Goal: Information Seeking & Learning: Learn about a topic

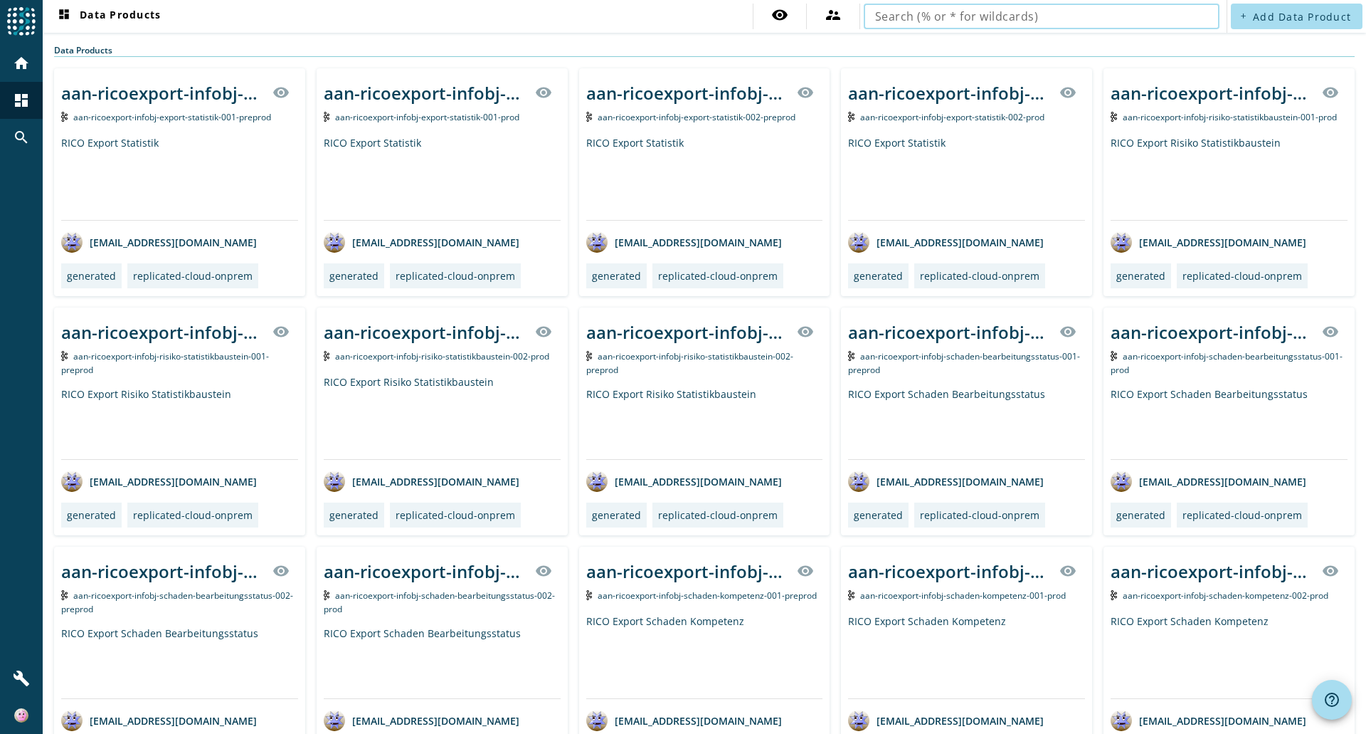
drag, startPoint x: 1186, startPoint y: 18, endPoint x: 766, endPoint y: 45, distance: 420.7
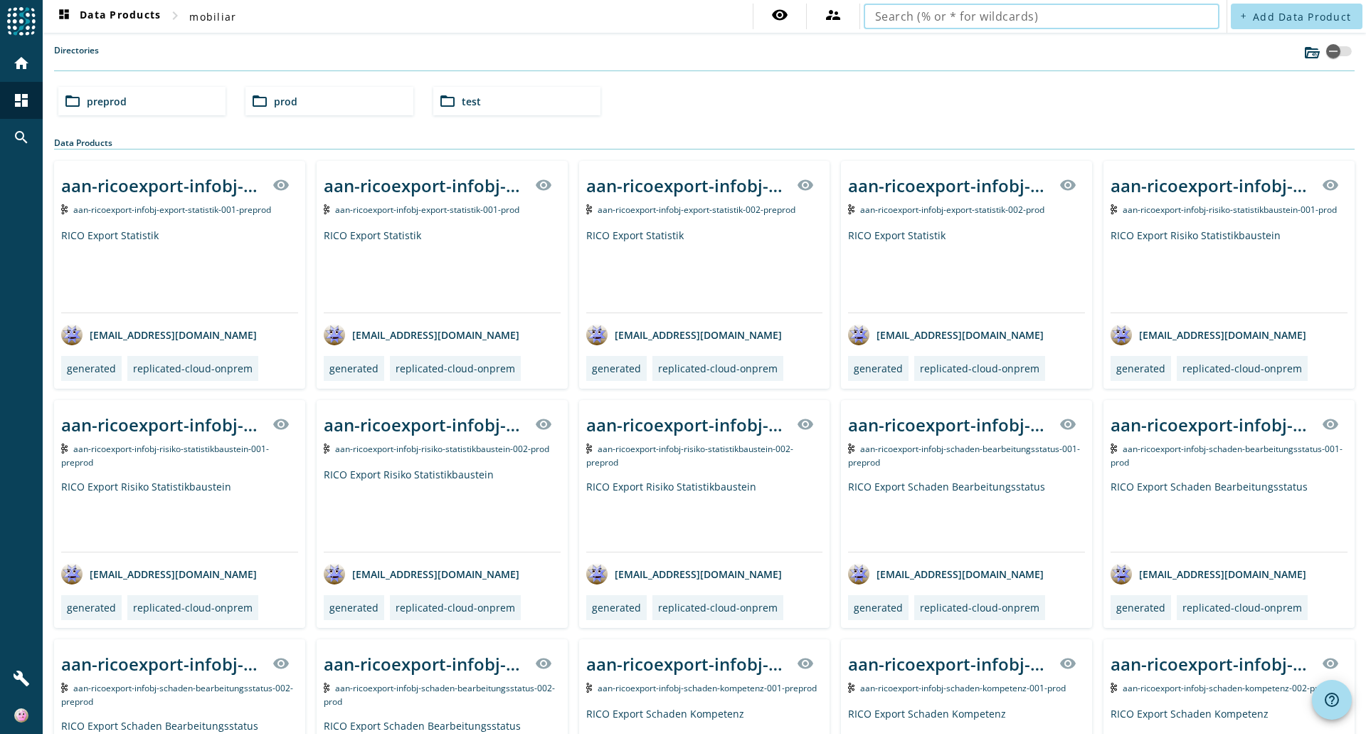
click at [932, 19] on input "text" at bounding box center [1041, 16] width 333 height 17
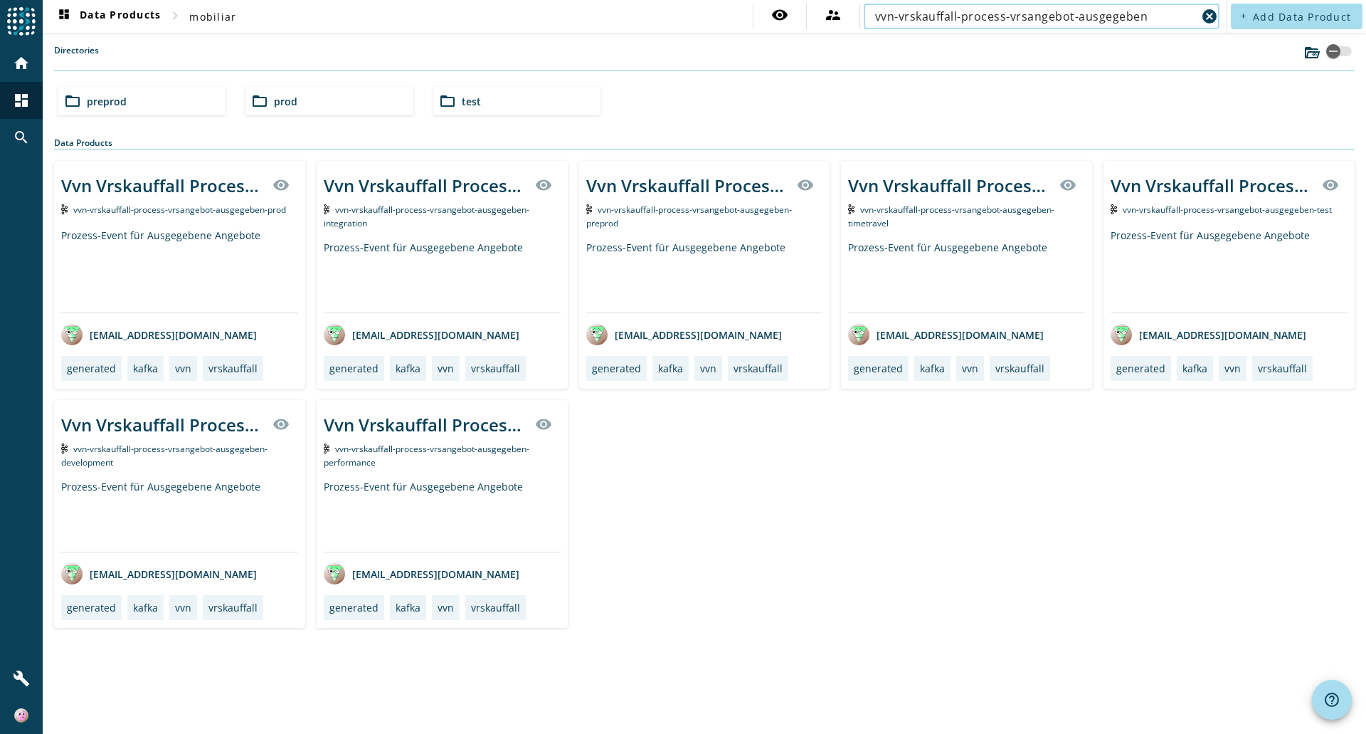
type input "vvn-vrskauffall-process-vrsangebot-ausgegeben"
click at [116, 102] on span "preprod" at bounding box center [107, 102] width 40 height 14
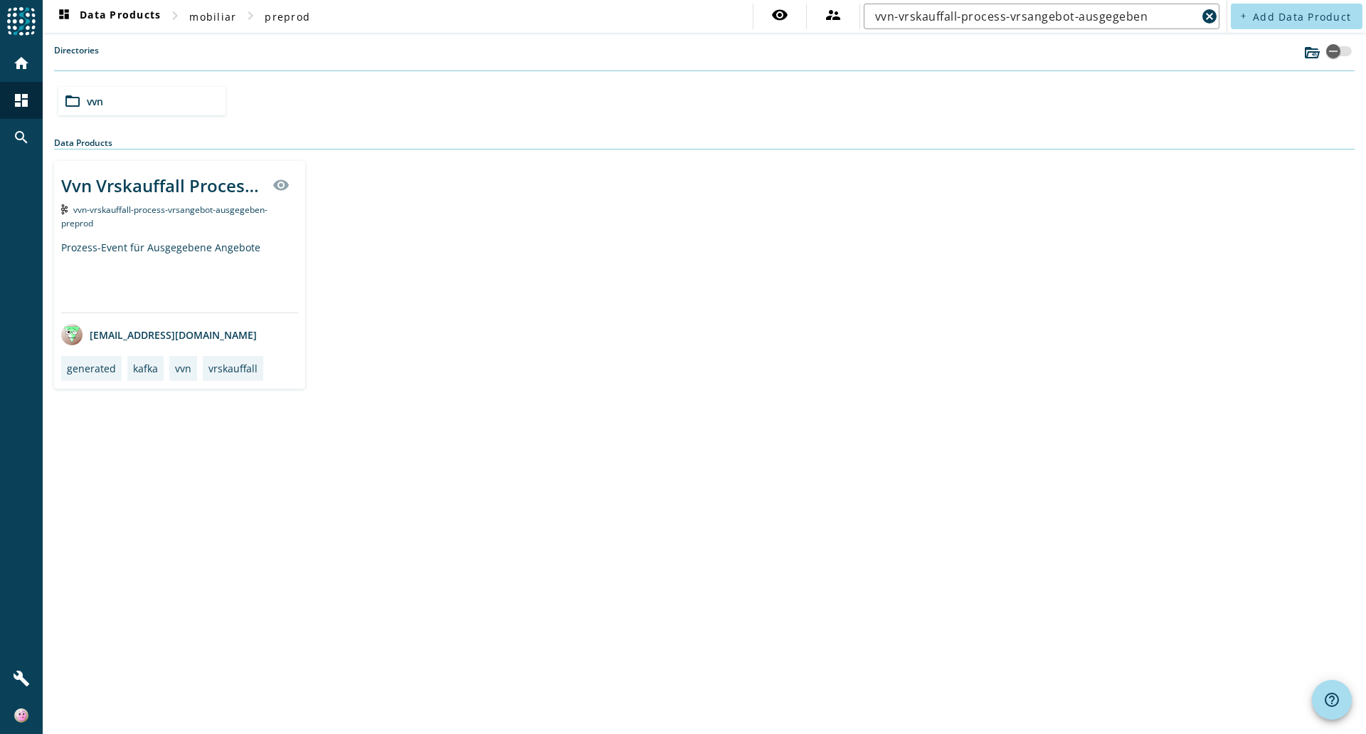
click at [218, 203] on div "vvn-vrskauffall-process-vrsangebot-ausgegeben-preprod" at bounding box center [179, 215] width 237 height 27
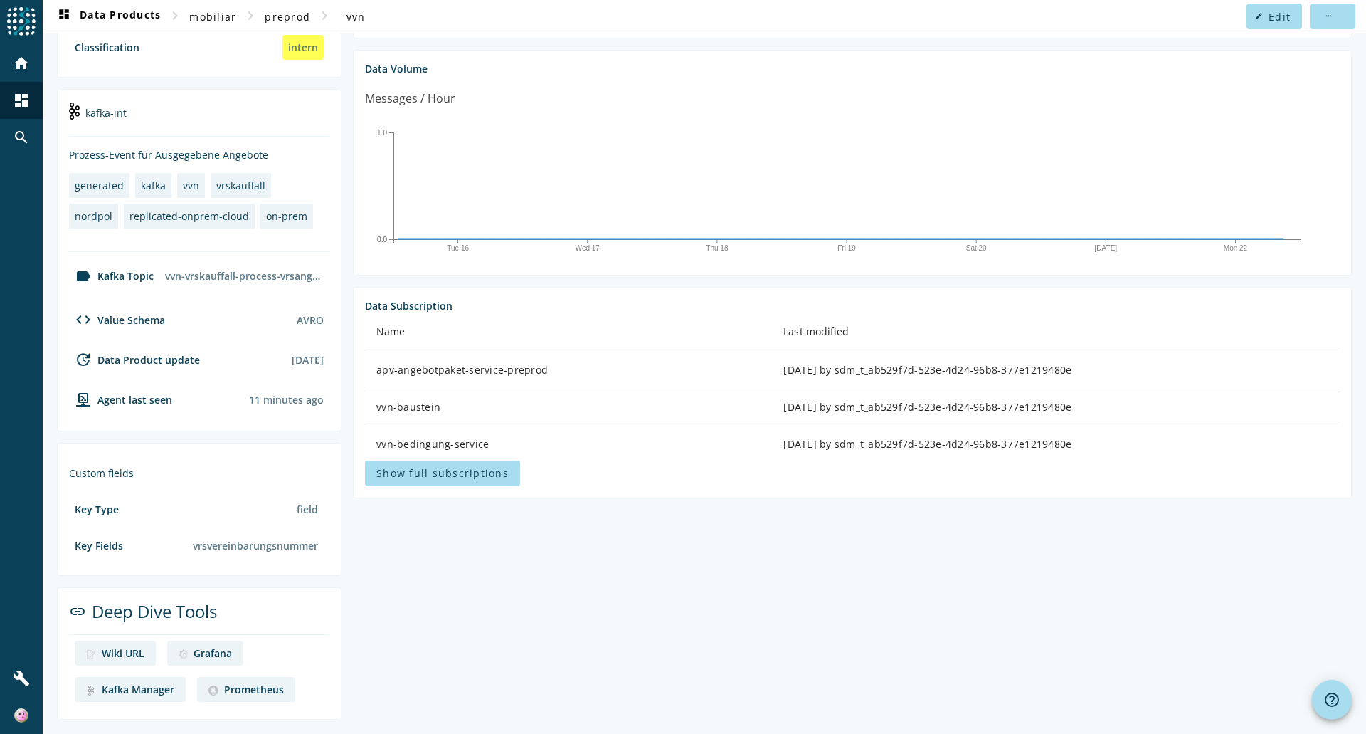
scroll to position [35, 0]
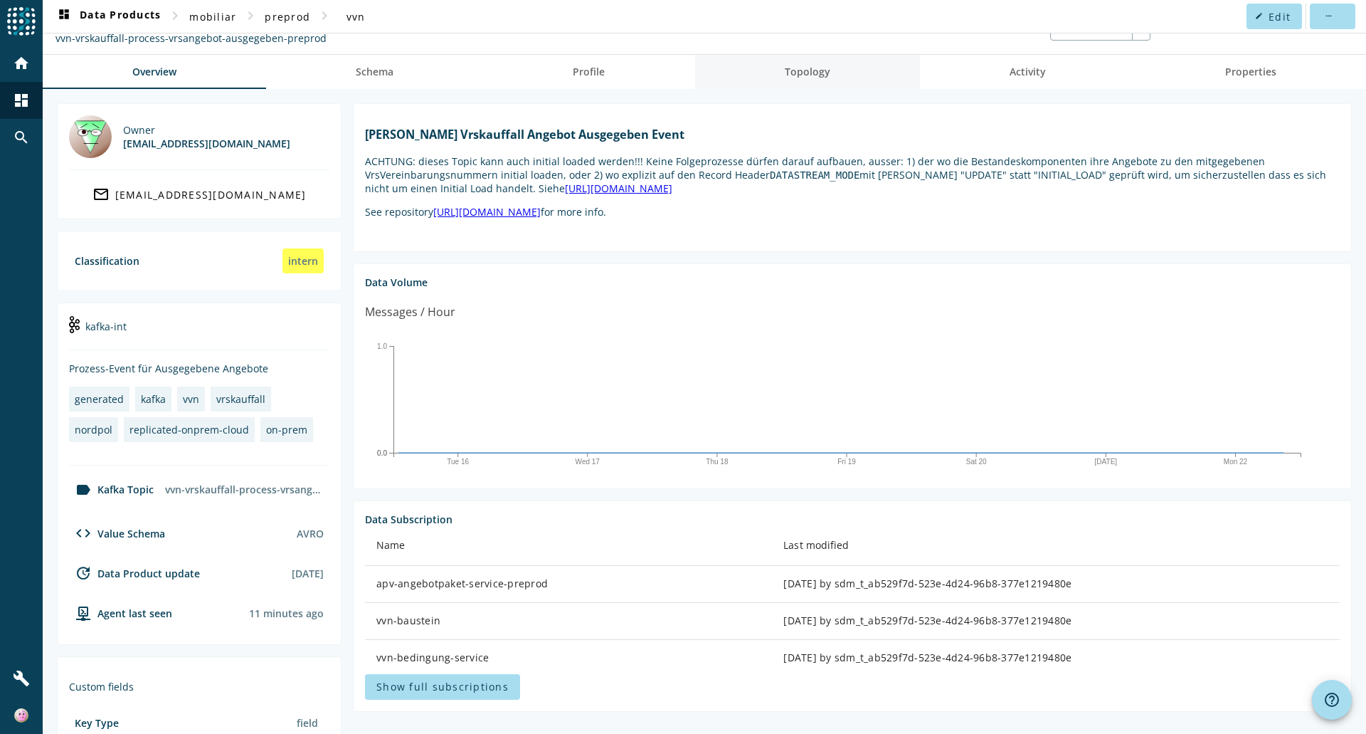
click at [805, 77] on span "Topology" at bounding box center [808, 72] width 46 height 10
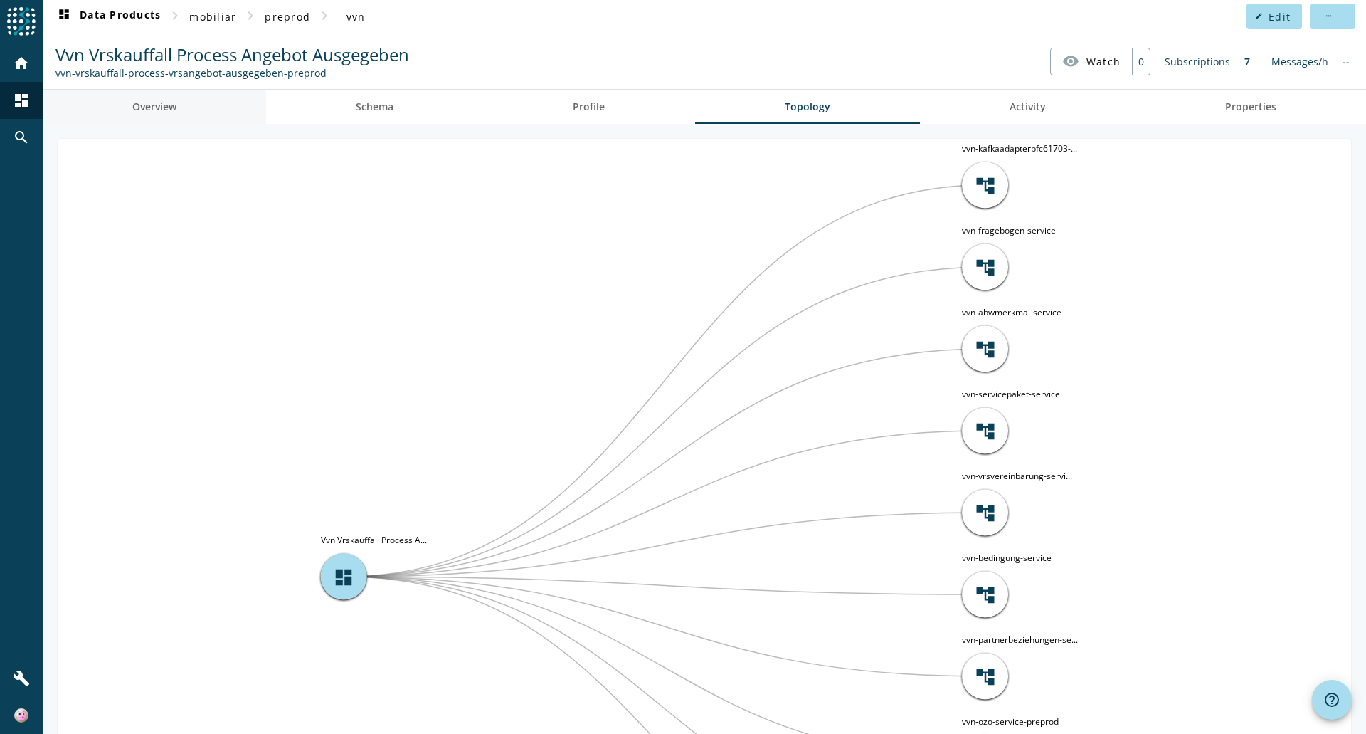
click at [165, 106] on span "Overview" at bounding box center [154, 107] width 44 height 10
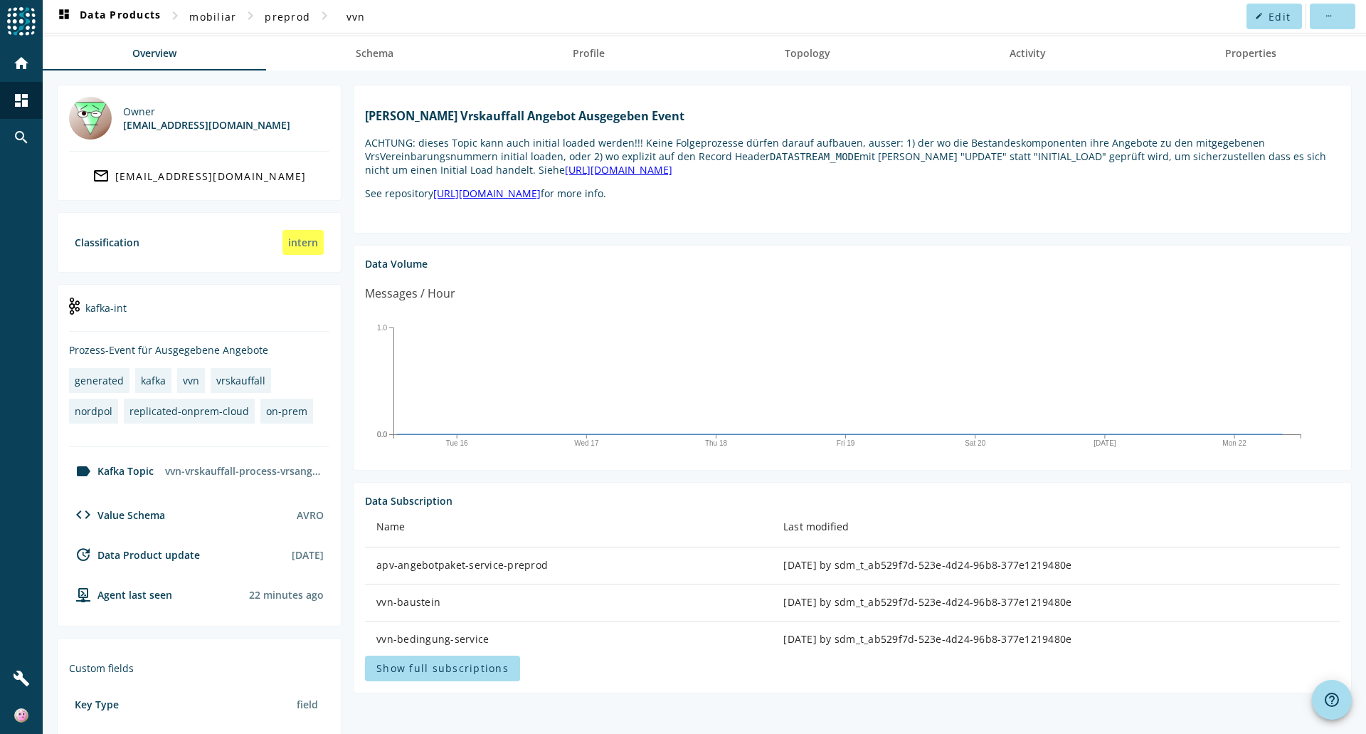
scroll to position [248, 0]
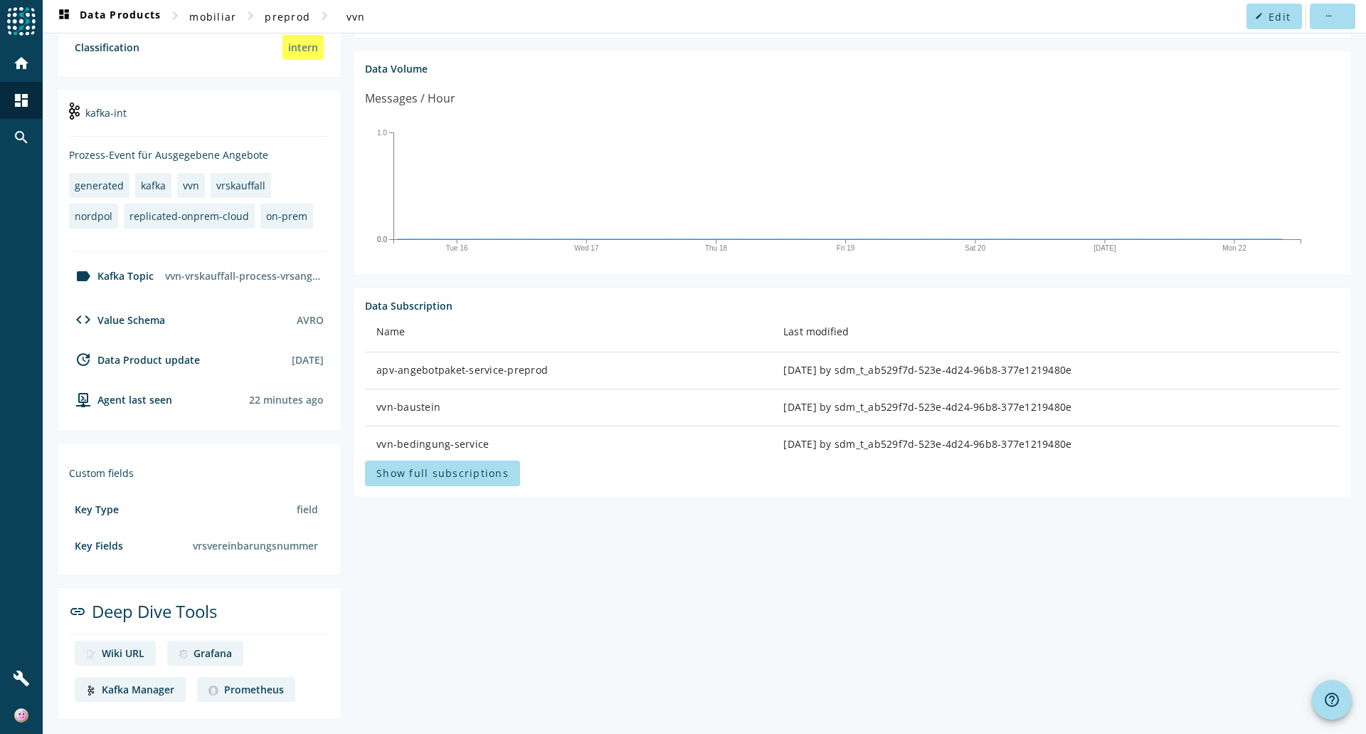
click at [128, 683] on div "Kafka Manager" at bounding box center [138, 689] width 73 height 14
click at [241, 691] on div "Prometheus" at bounding box center [254, 689] width 60 height 14
click at [376, 377] on div "apv-angebotpaket-service-preprod" at bounding box center [568, 370] width 384 height 14
drag, startPoint x: 376, startPoint y: 384, endPoint x: 495, endPoint y: 447, distance: 134.0
click at [495, 447] on tbody "apv-angebotpaket-service-preprod 2 years ago by sdm_t_ab529f7d-523e-4d24-96b8-3…" at bounding box center [852, 481] width 975 height 259
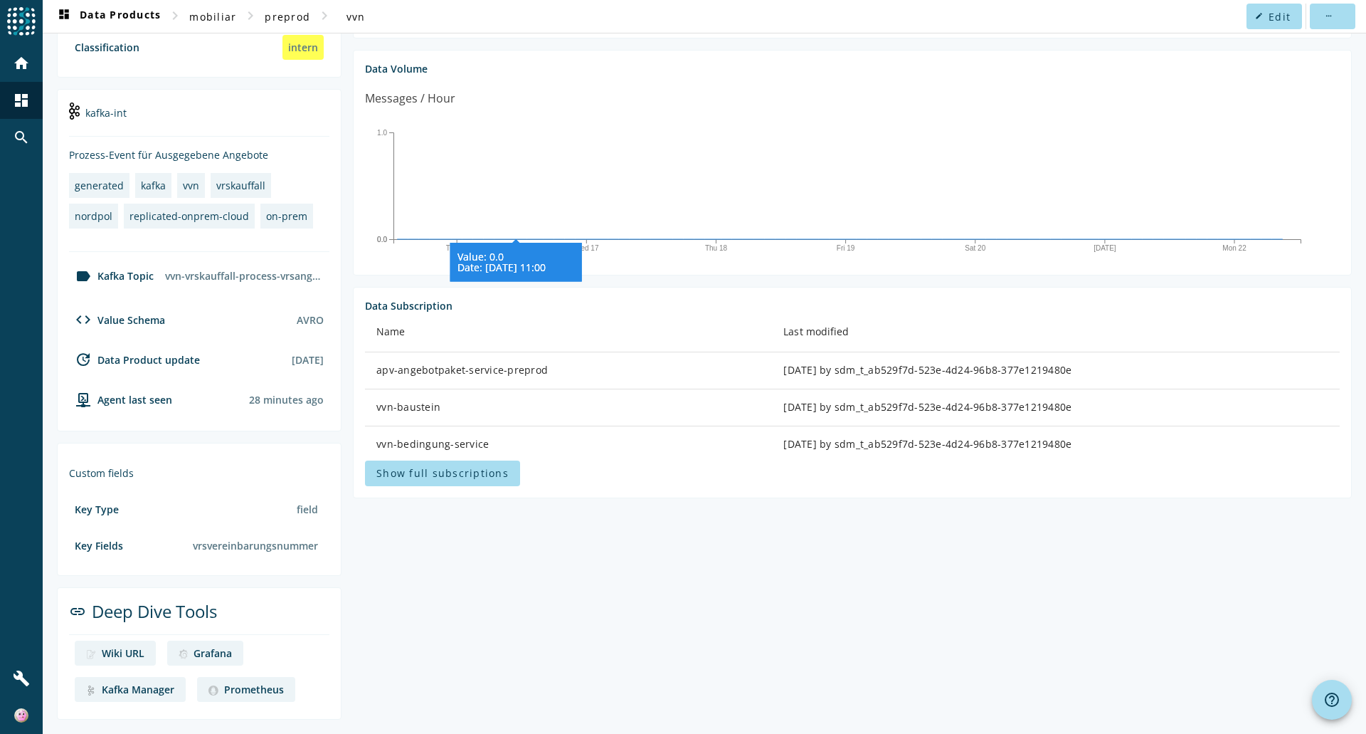
scroll to position [0, 0]
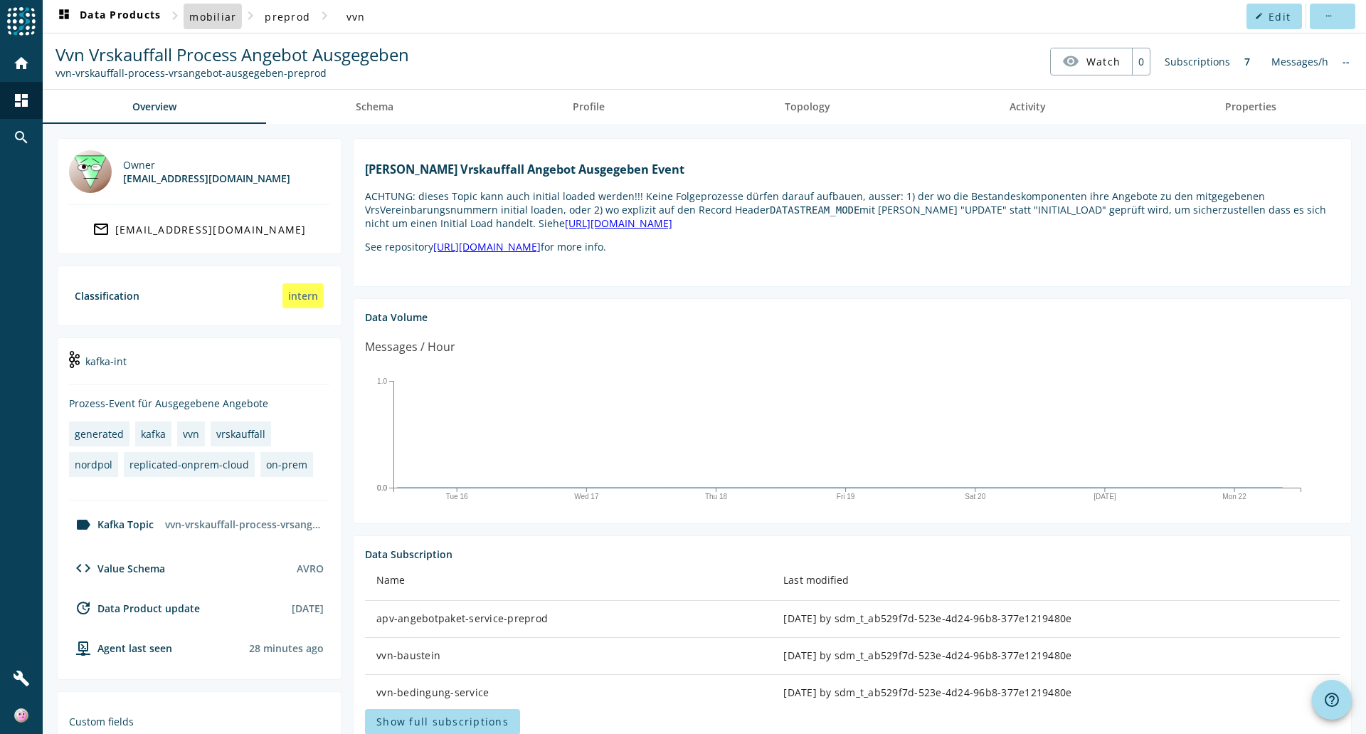
click at [210, 12] on span "mobiliar" at bounding box center [212, 17] width 47 height 14
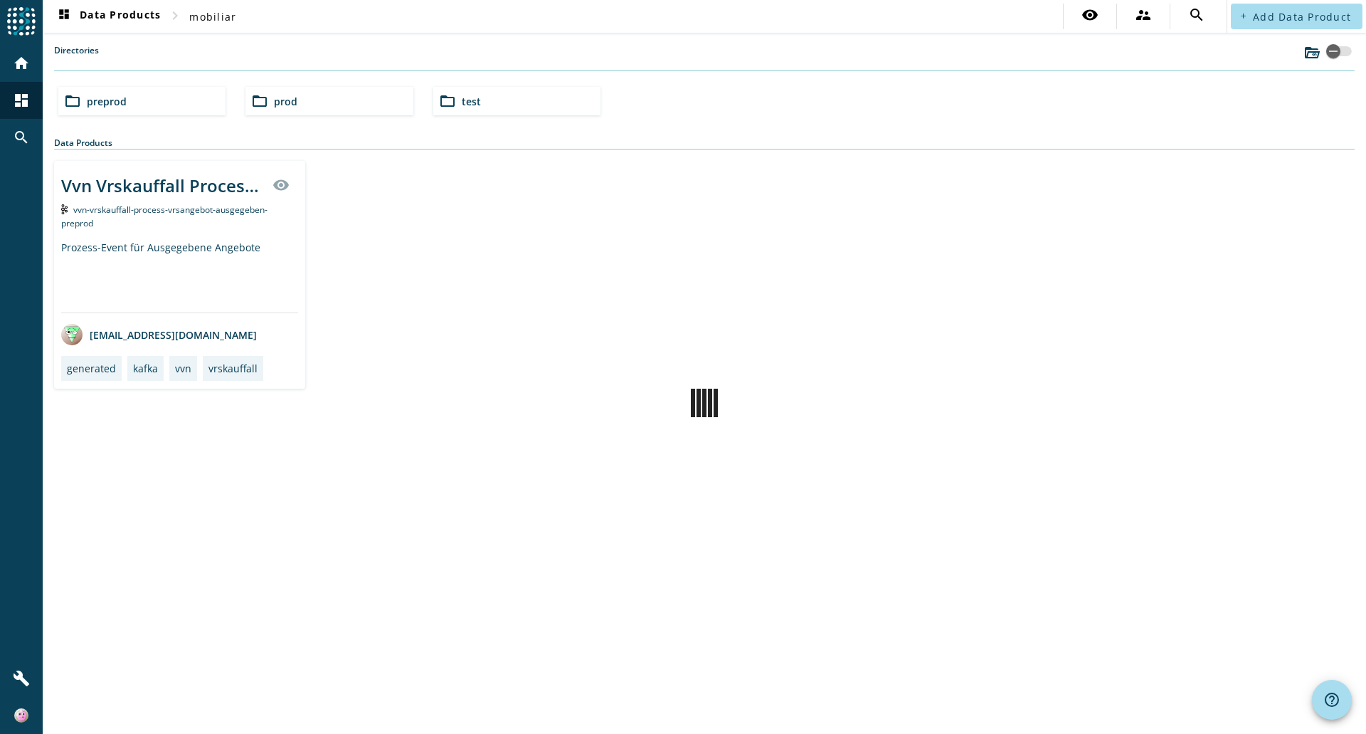
click at [286, 96] on span "prod" at bounding box center [285, 102] width 23 height 14
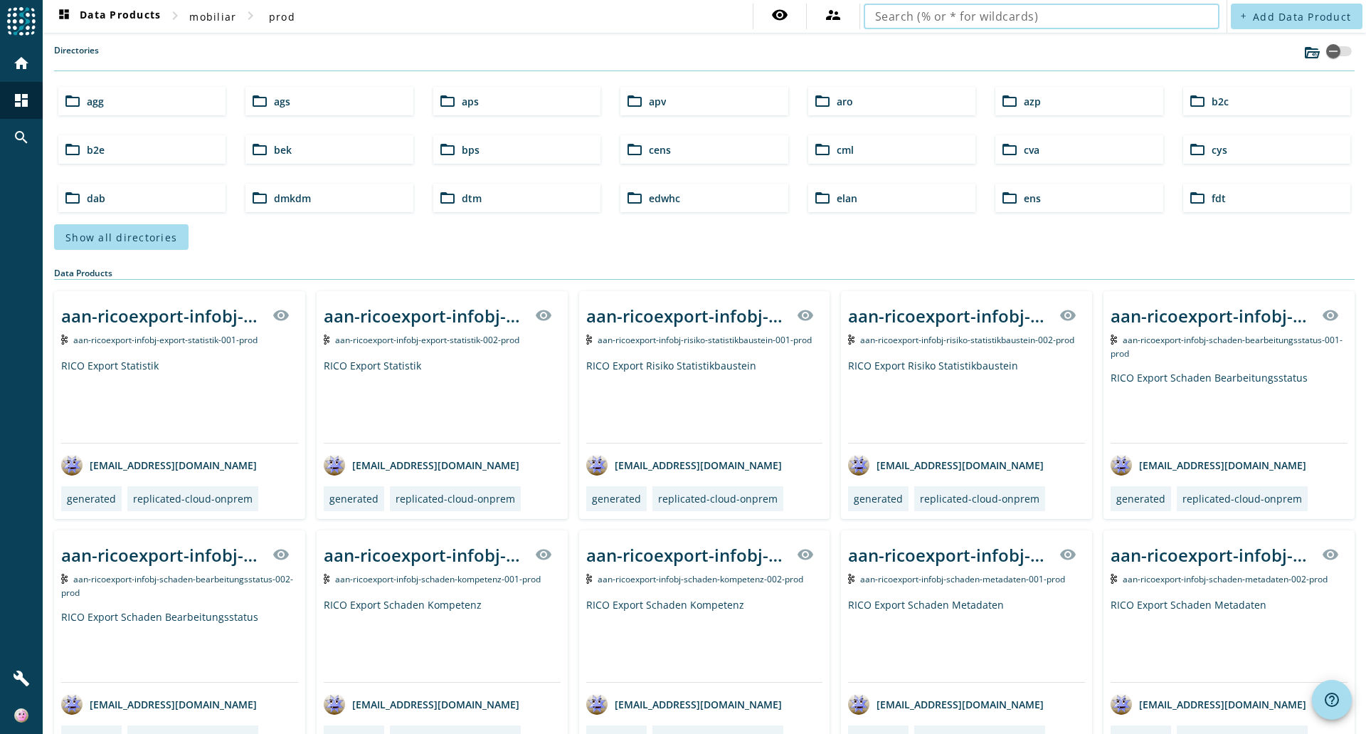
click at [966, 14] on input "text" at bounding box center [1041, 16] width 333 height 17
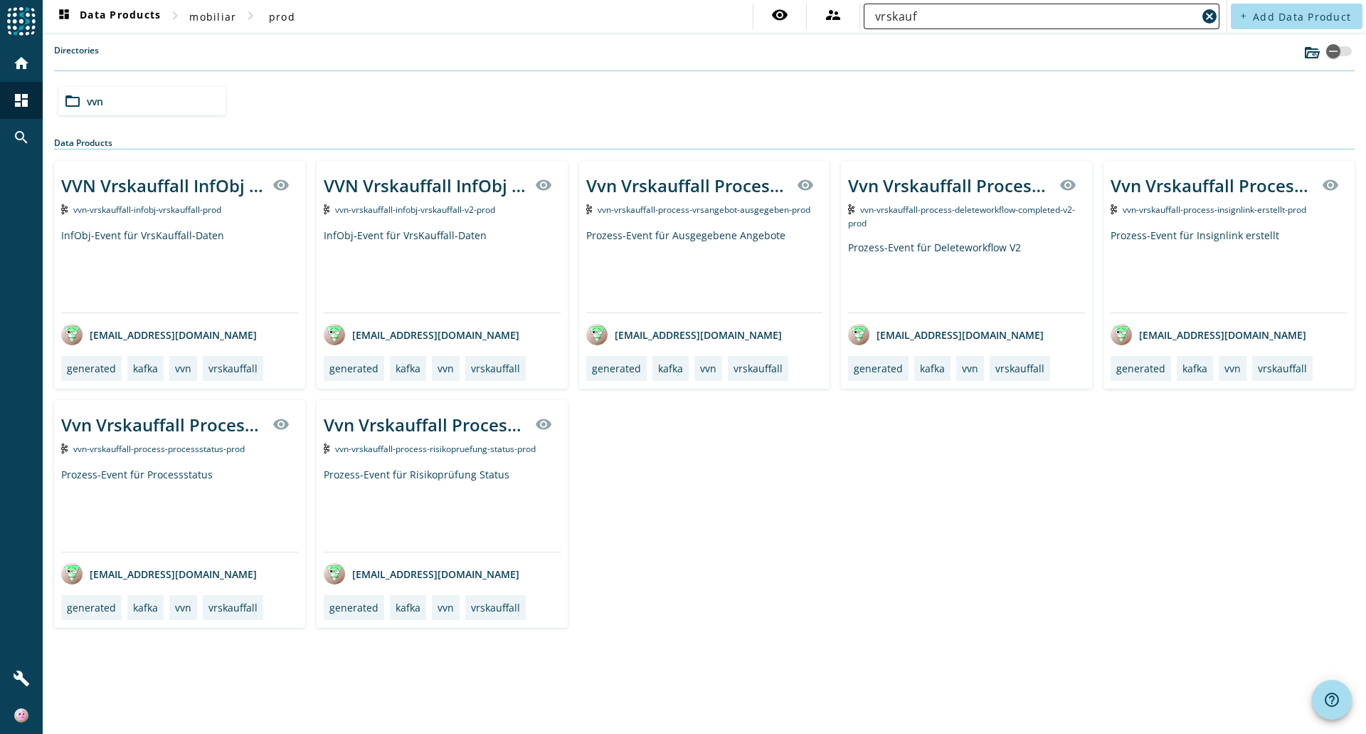
click at [915, 16] on input "vrskauf" at bounding box center [1036, 16] width 322 height 17
drag, startPoint x: 915, startPoint y: 16, endPoint x: 937, endPoint y: 14, distance: 22.2
click at [915, 16] on input "vrskauf" at bounding box center [1036, 16] width 322 height 17
paste input "vn-vrskauffall-process-vrsangebot-ausgegeben"
type input "vvn-vrskauffall-process-vrsangebot-ausgegeben"
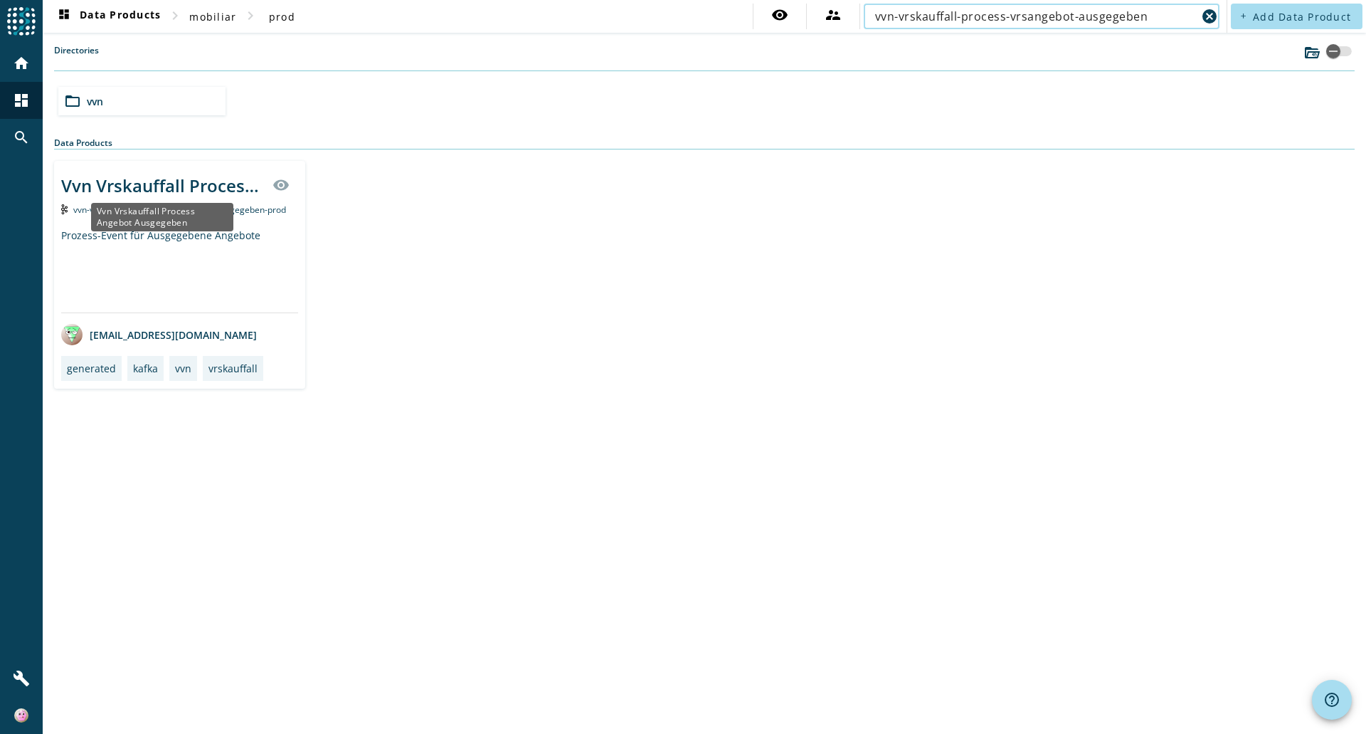
click at [188, 187] on div "Vvn Vrskauffall Process Angebot Ausgegeben" at bounding box center [162, 185] width 203 height 23
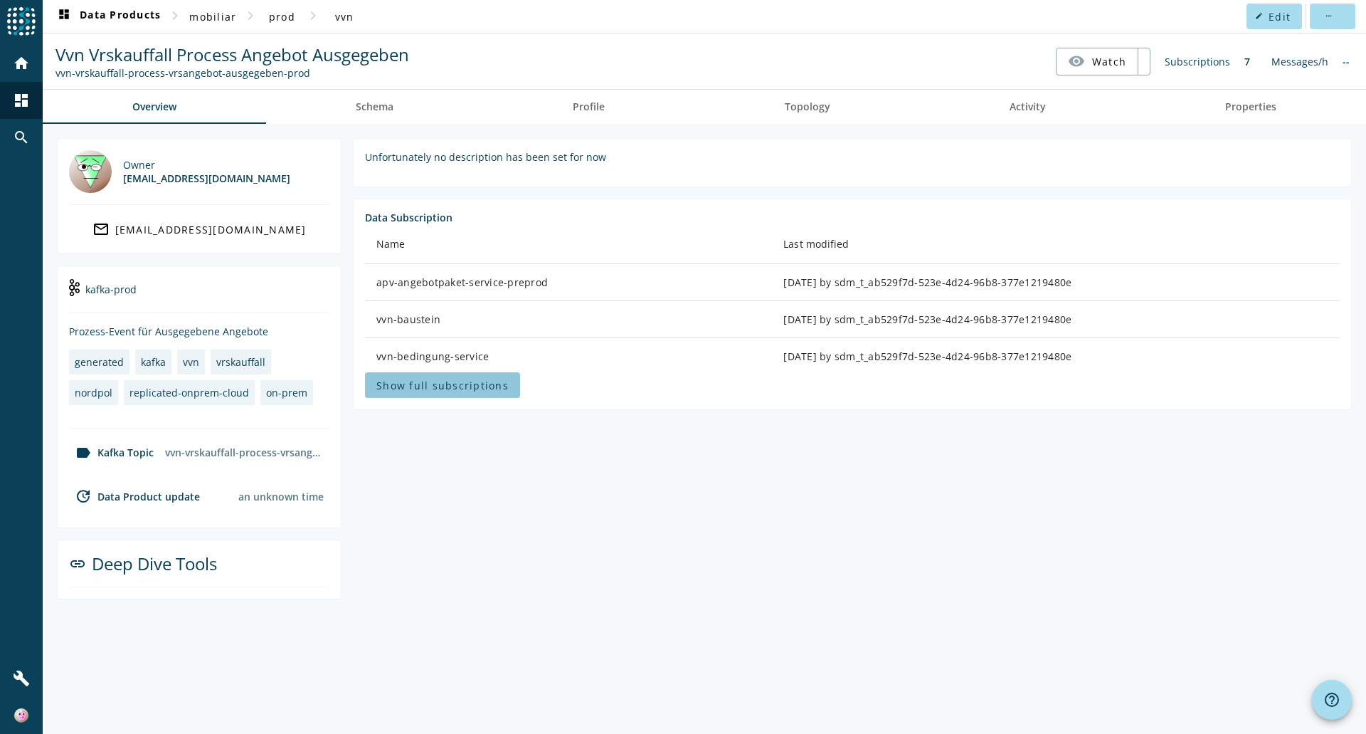
click at [467, 390] on span "Show full subscriptions" at bounding box center [442, 386] width 132 height 14
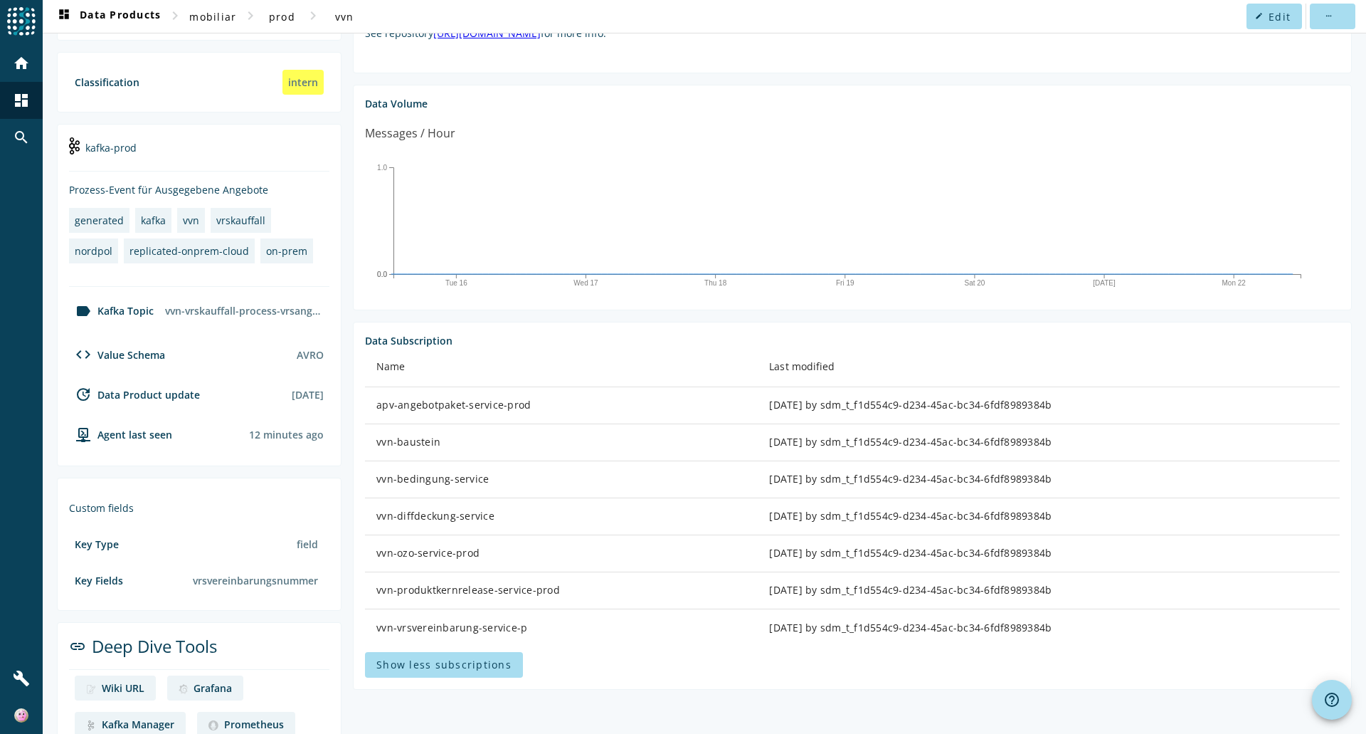
scroll to position [71, 0]
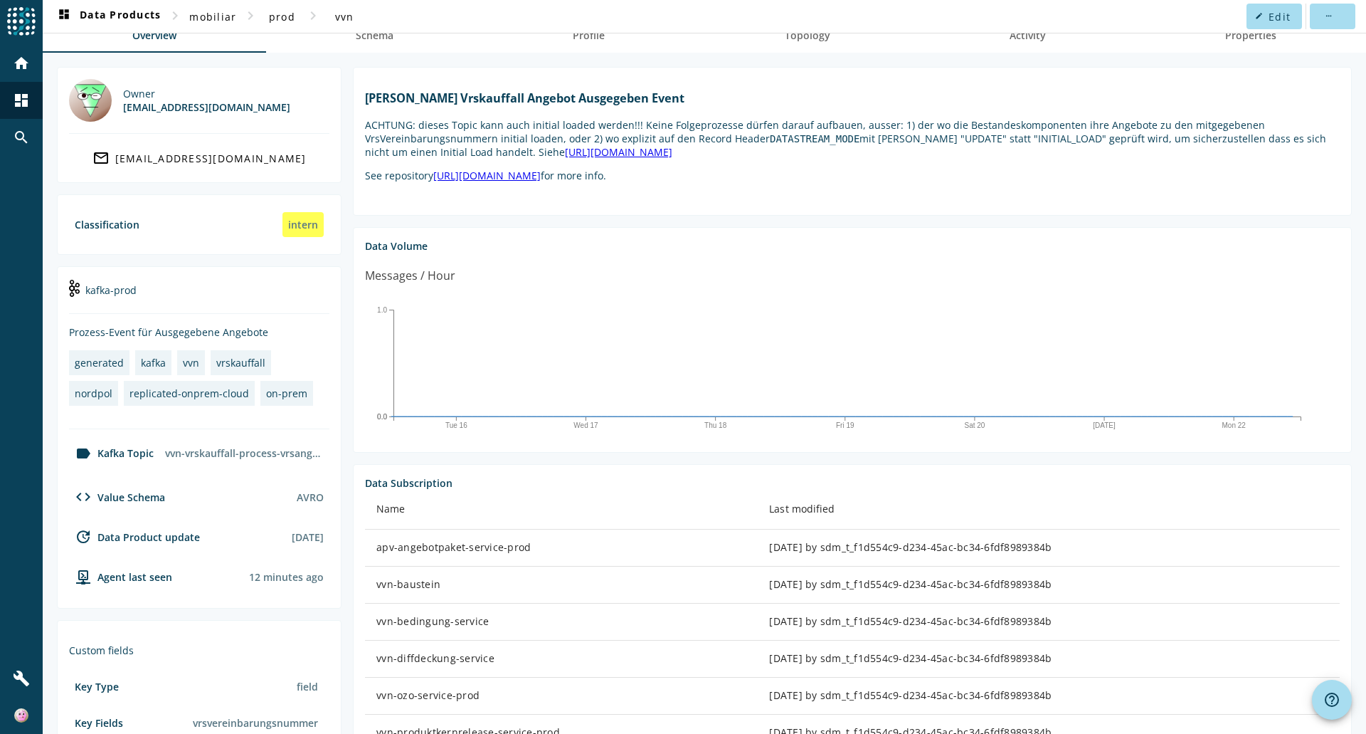
drag, startPoint x: 855, startPoint y: 316, endPoint x: 768, endPoint y: 304, distance: 87.7
click at [768, 295] on div "Messages / Hour" at bounding box center [852, 281] width 975 height 28
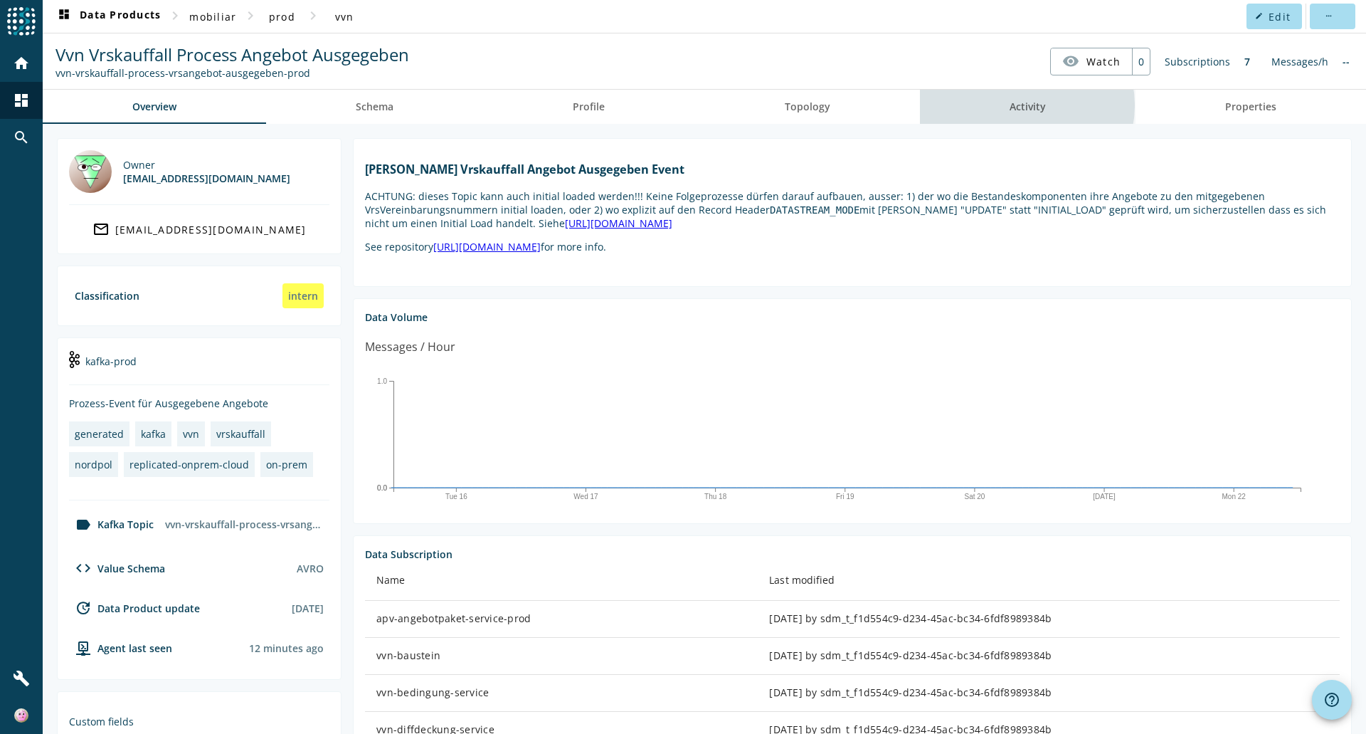
click at [1015, 105] on span "Activity" at bounding box center [1028, 107] width 36 height 10
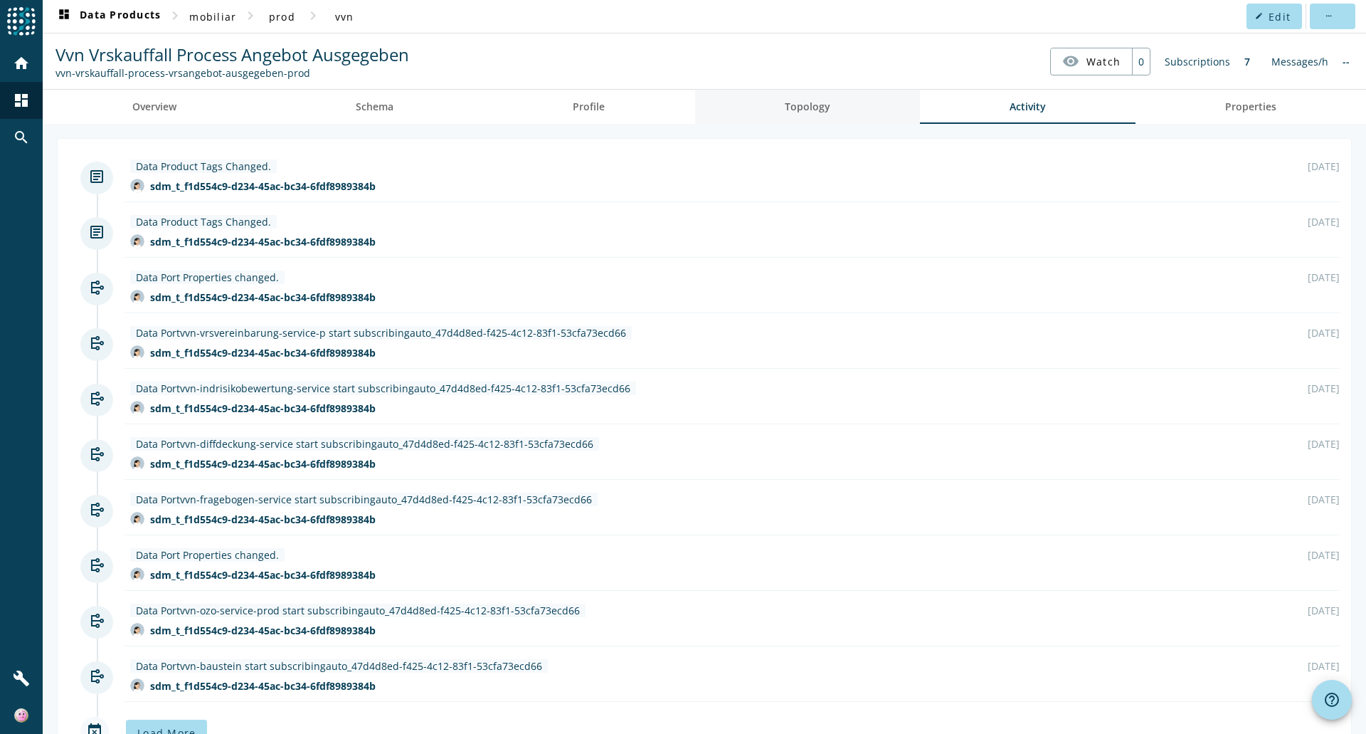
click at [817, 102] on span "Topology" at bounding box center [808, 107] width 46 height 10
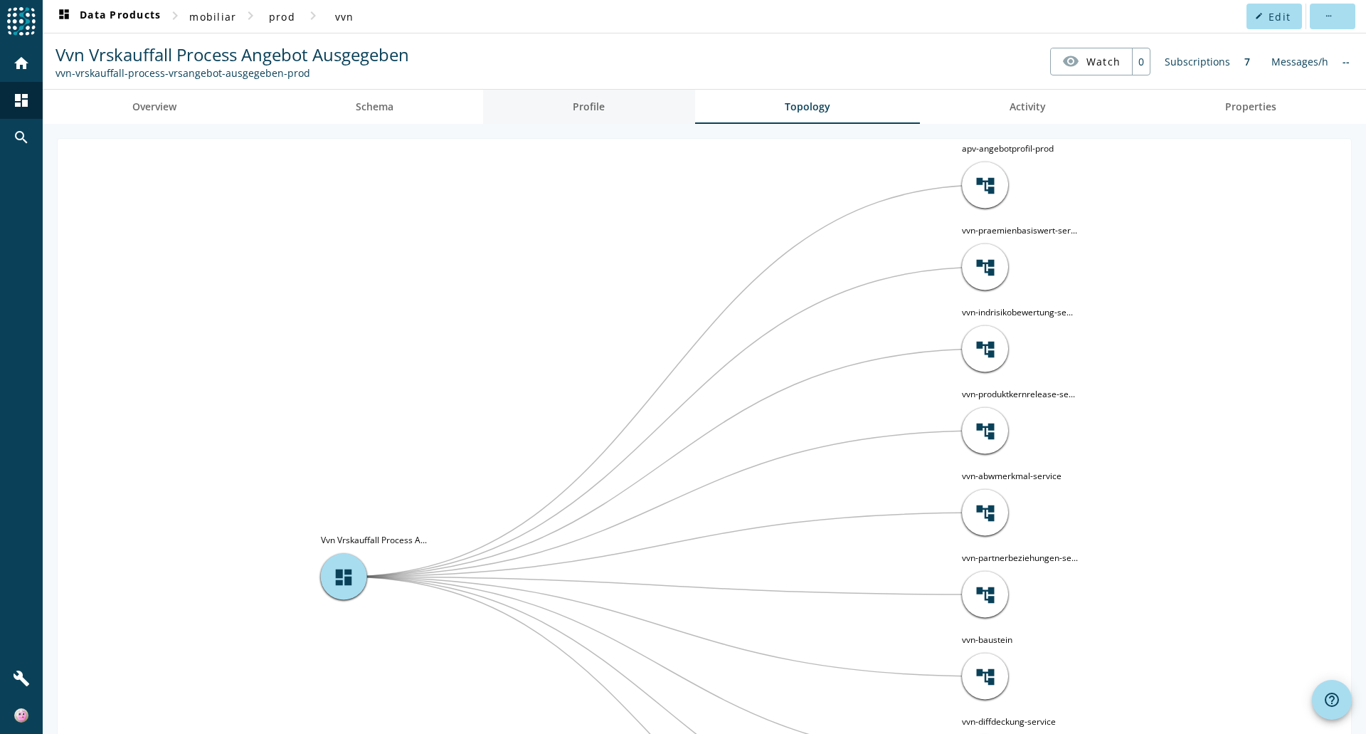
click at [602, 102] on span "Profile" at bounding box center [589, 107] width 32 height 10
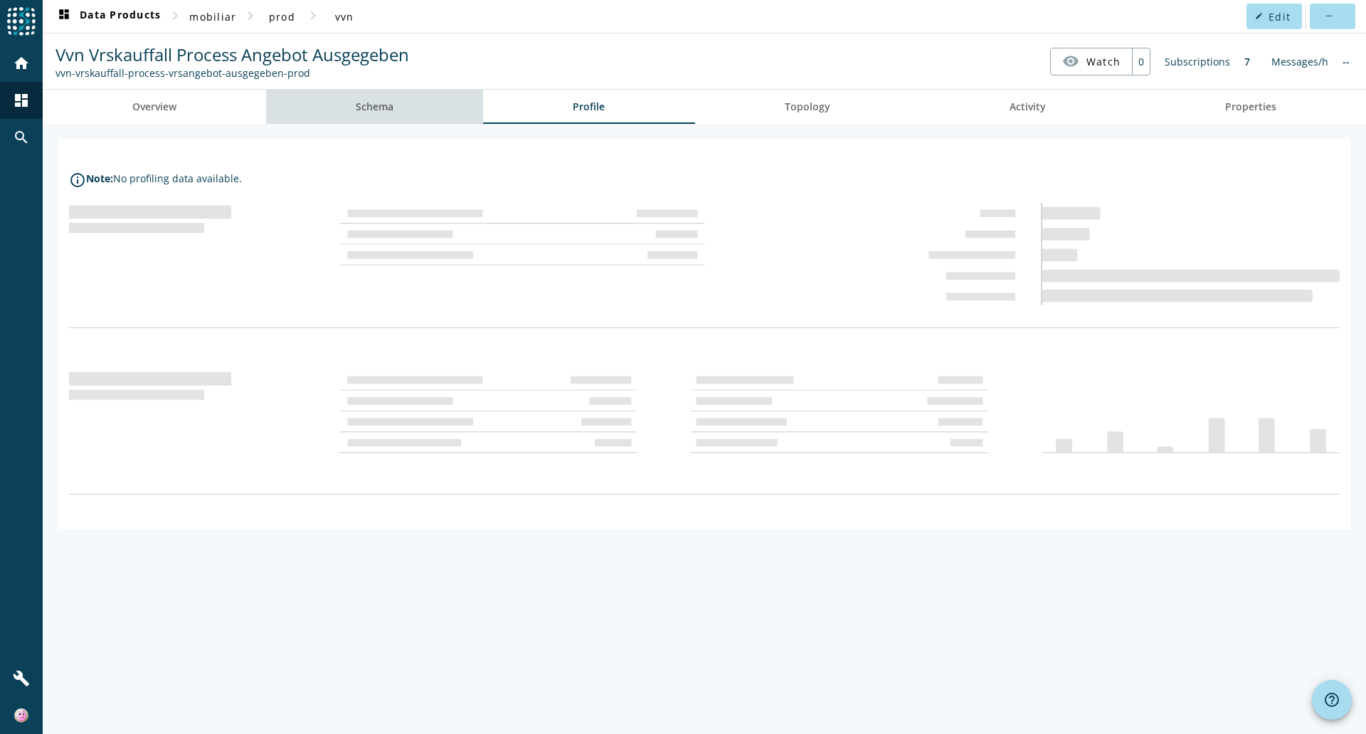
click at [357, 112] on link "Schema" at bounding box center [374, 107] width 217 height 34
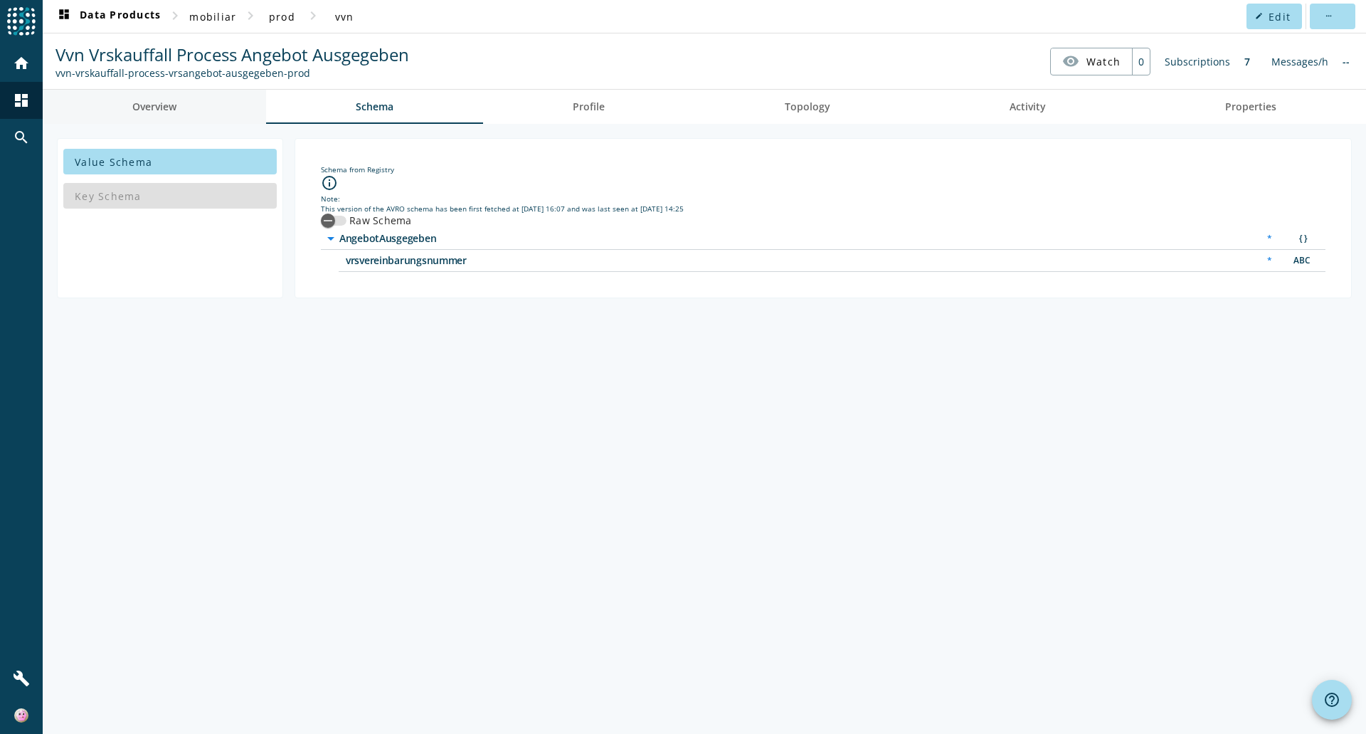
click at [173, 107] on span "Overview" at bounding box center [154, 107] width 44 height 10
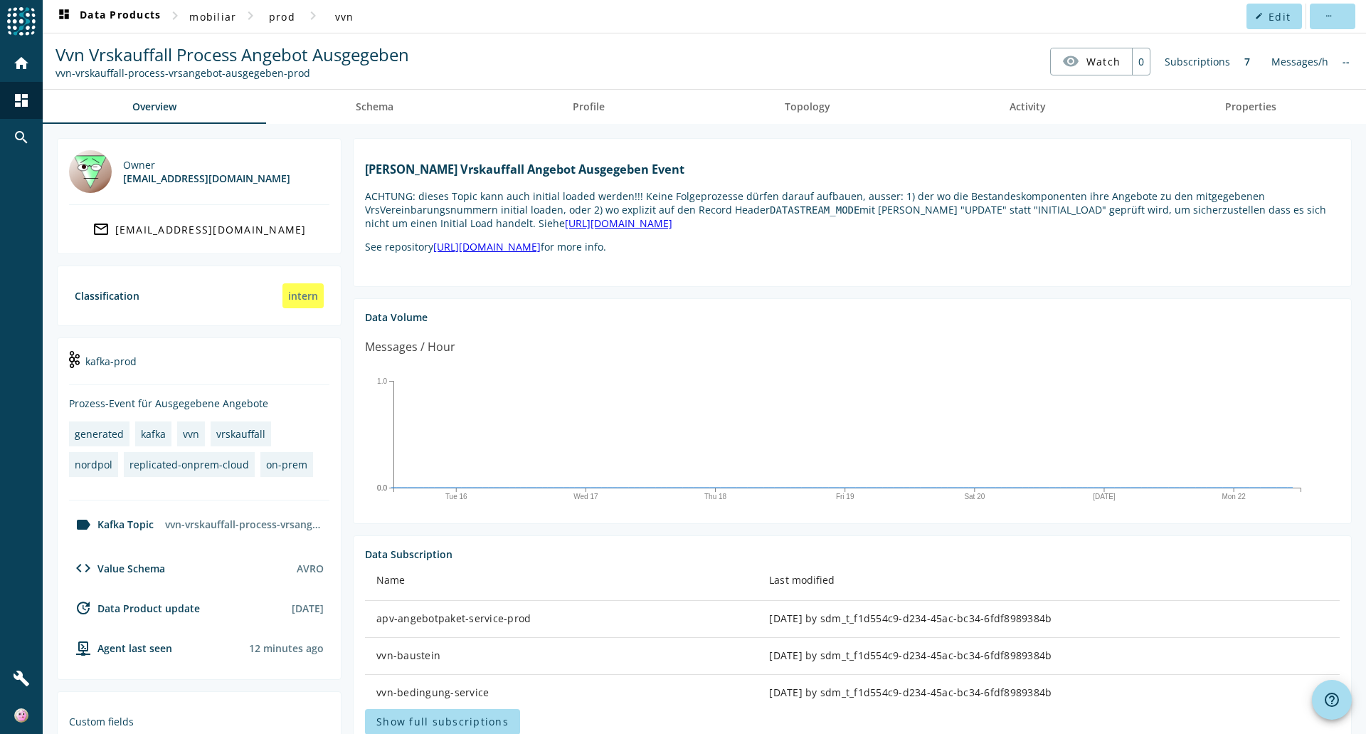
click at [1208, 63] on div "Subscriptions" at bounding box center [1198, 62] width 80 height 28
click at [1203, 59] on div "Subscriptions" at bounding box center [1198, 62] width 80 height 28
click at [1337, 63] on div "--" at bounding box center [1346, 62] width 21 height 28
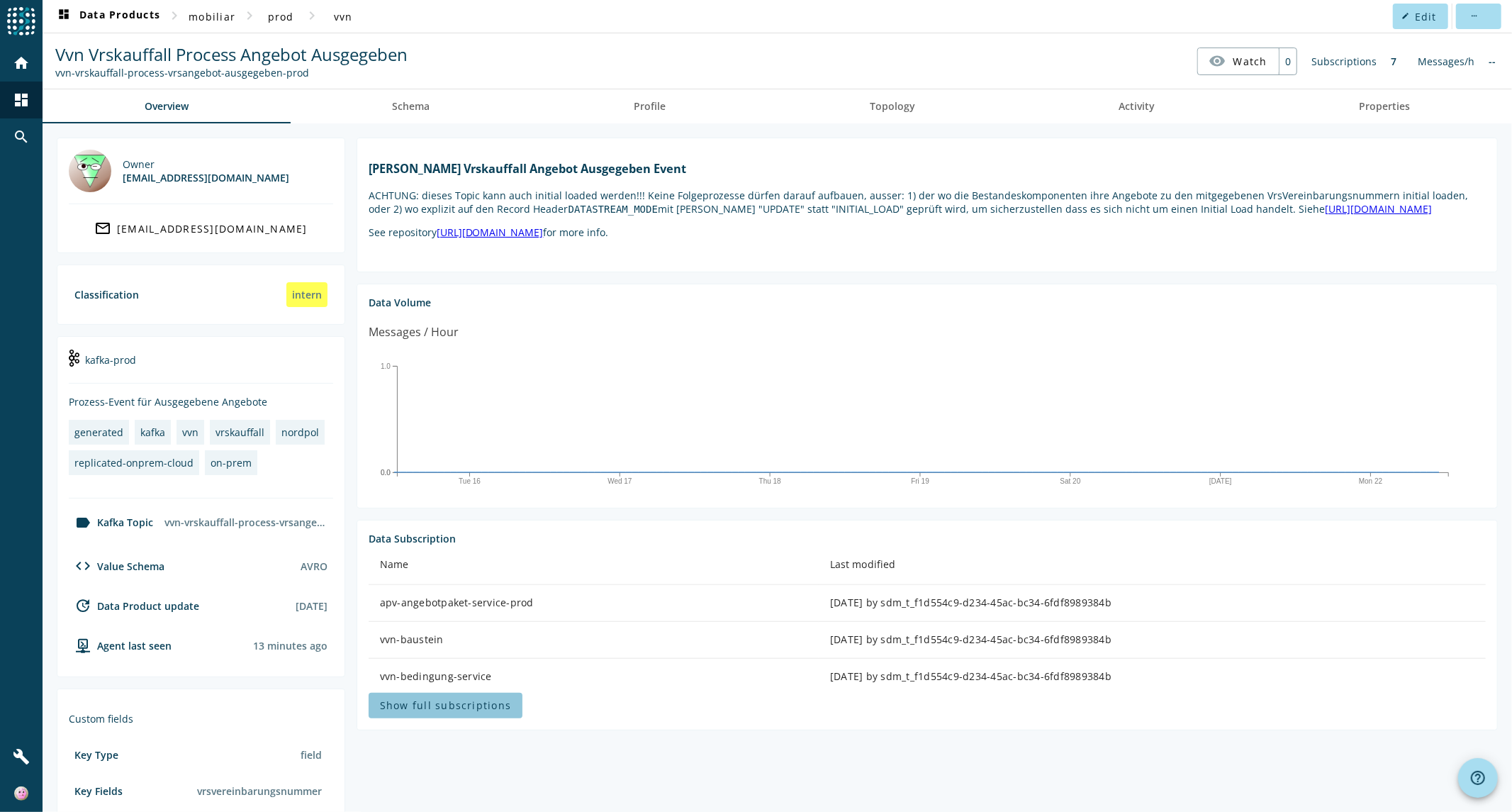
click at [448, 712] on span "Show full subscriptions" at bounding box center [445, 705] width 131 height 14
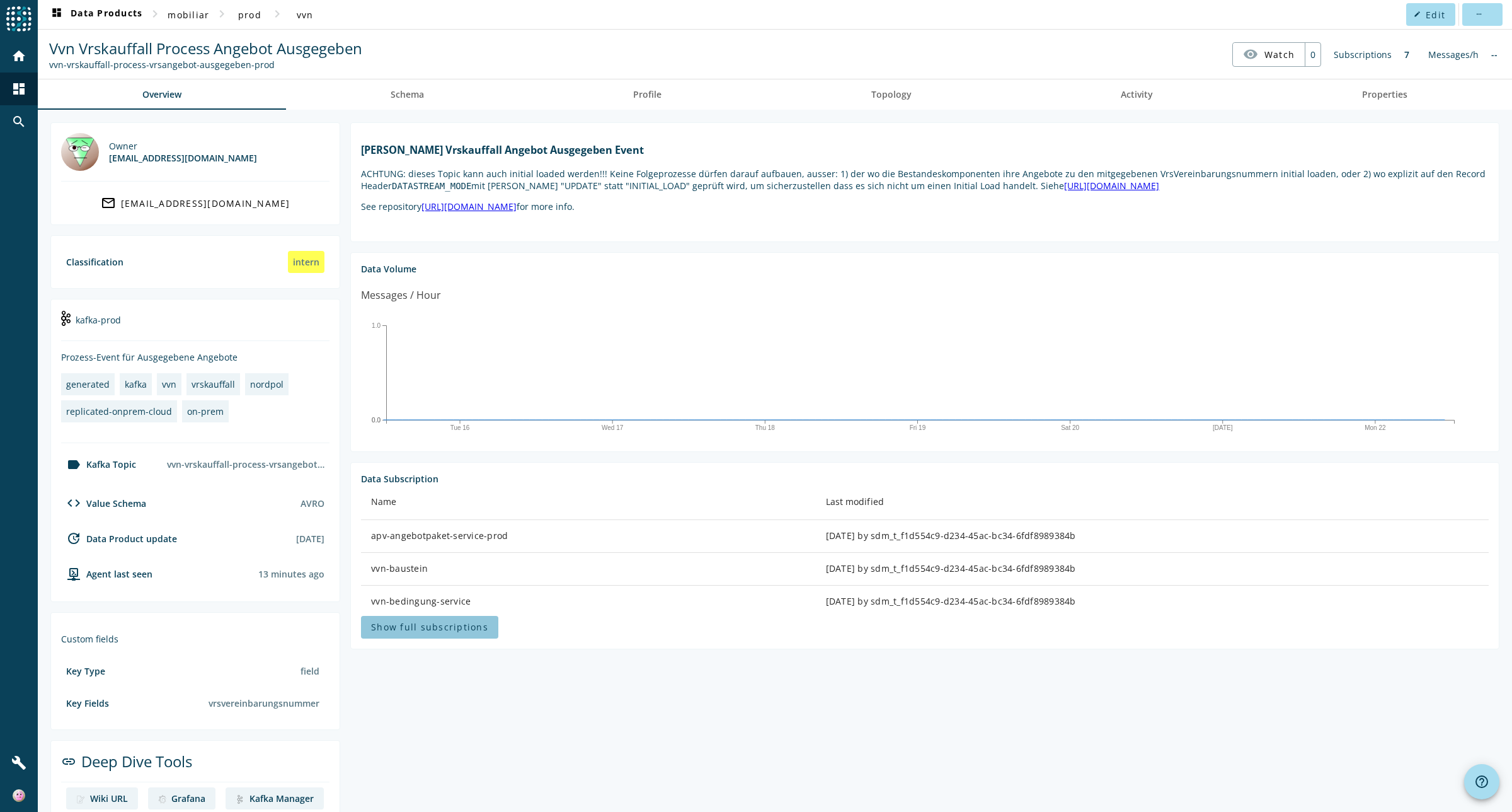
click at [451, 633] on span "Show full subscriptions" at bounding box center [429, 627] width 117 height 12
click at [410, 633] on span "Show full subscriptions" at bounding box center [429, 627] width 117 height 12
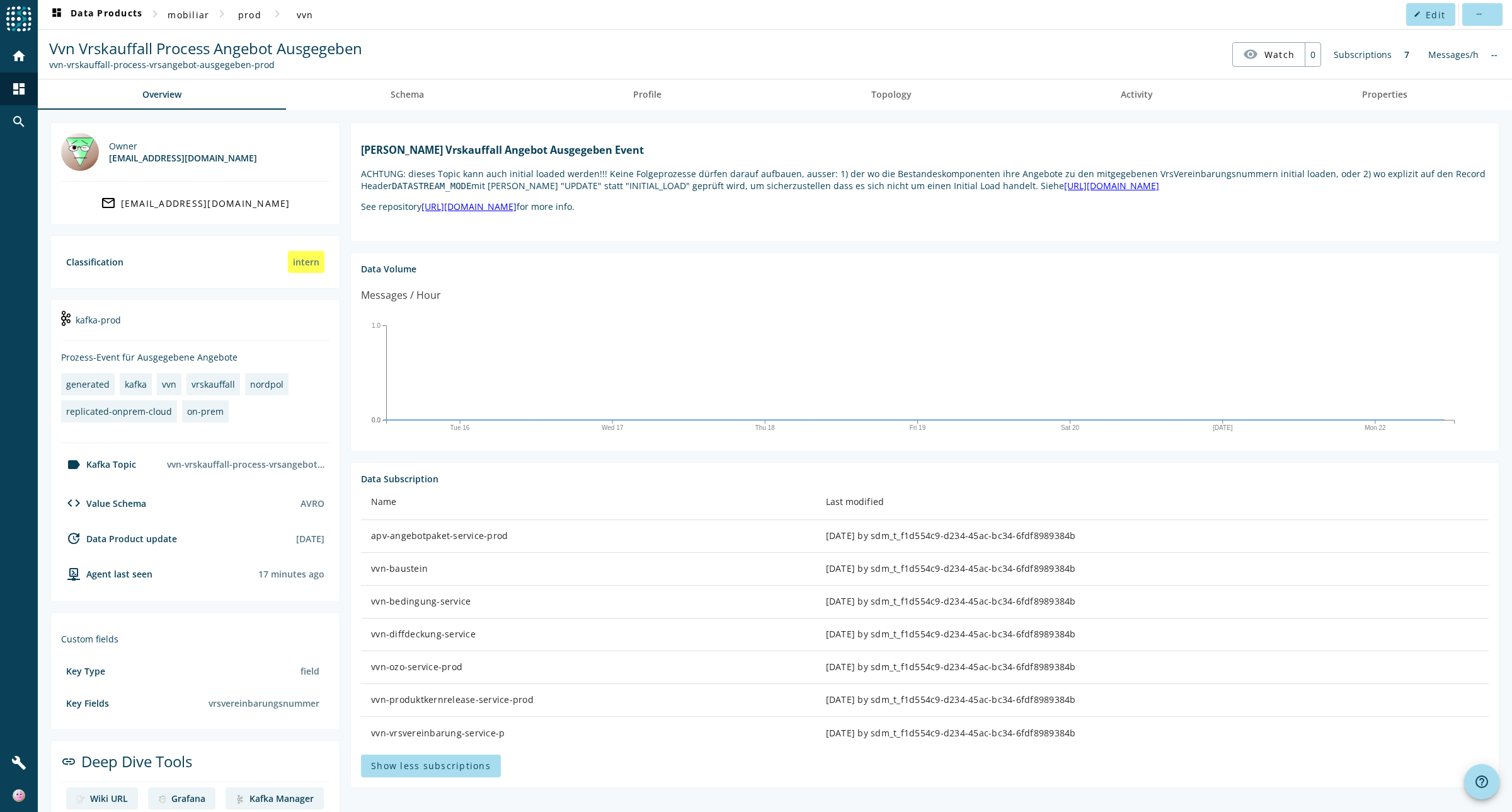
scroll to position [58, 0]
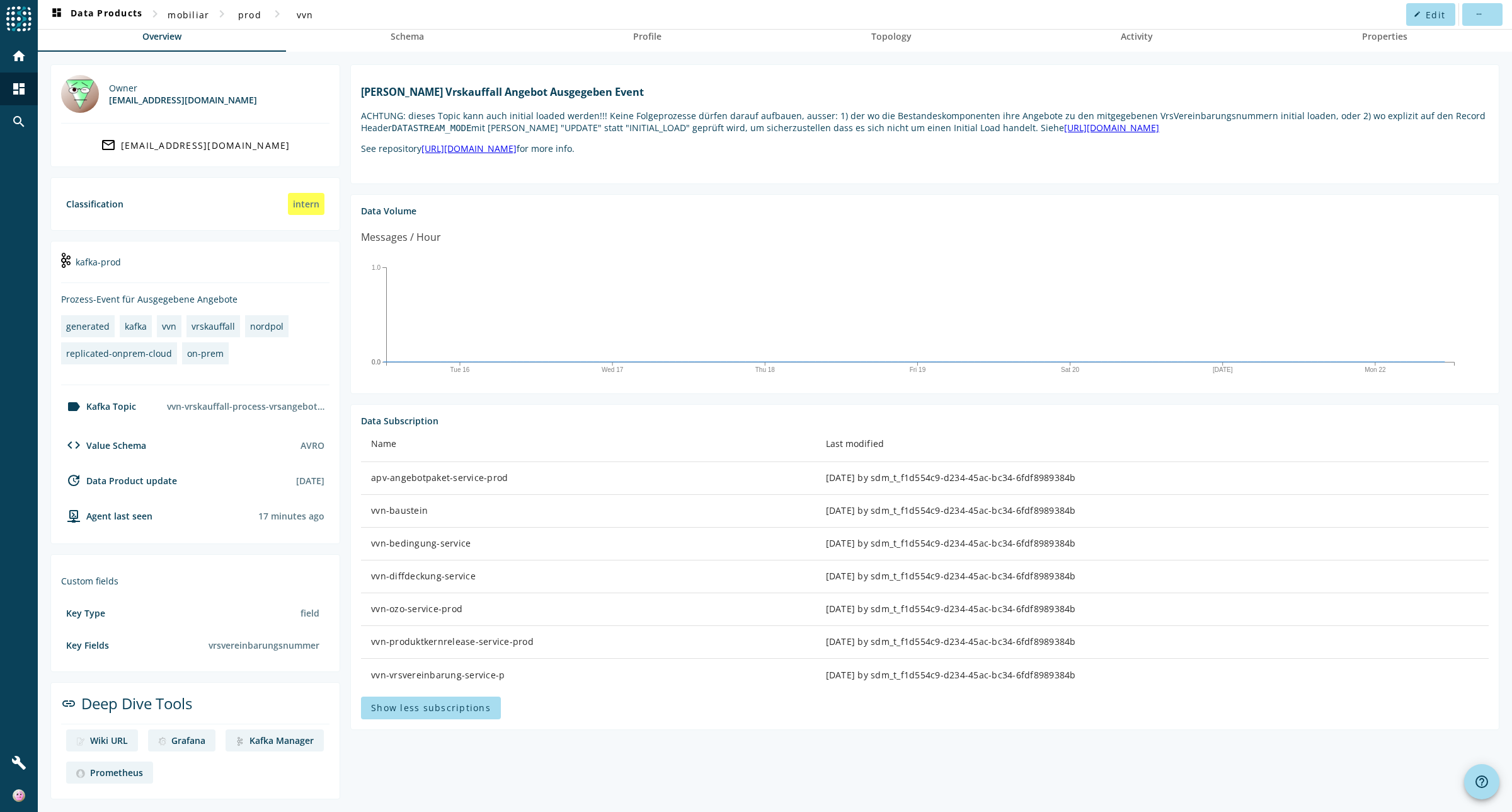
click at [377, 517] on div "vvn-baustein" at bounding box center [588, 510] width 435 height 12
drag, startPoint x: 377, startPoint y: 518, endPoint x: 429, endPoint y: 519, distance: 52.0
click at [429, 517] on div "vvn-baustein" at bounding box center [588, 510] width 435 height 12
copy div "vvn-baustein"
click at [375, 648] on div "vvn-produktkernrelease-service-prod" at bounding box center [588, 641] width 435 height 12
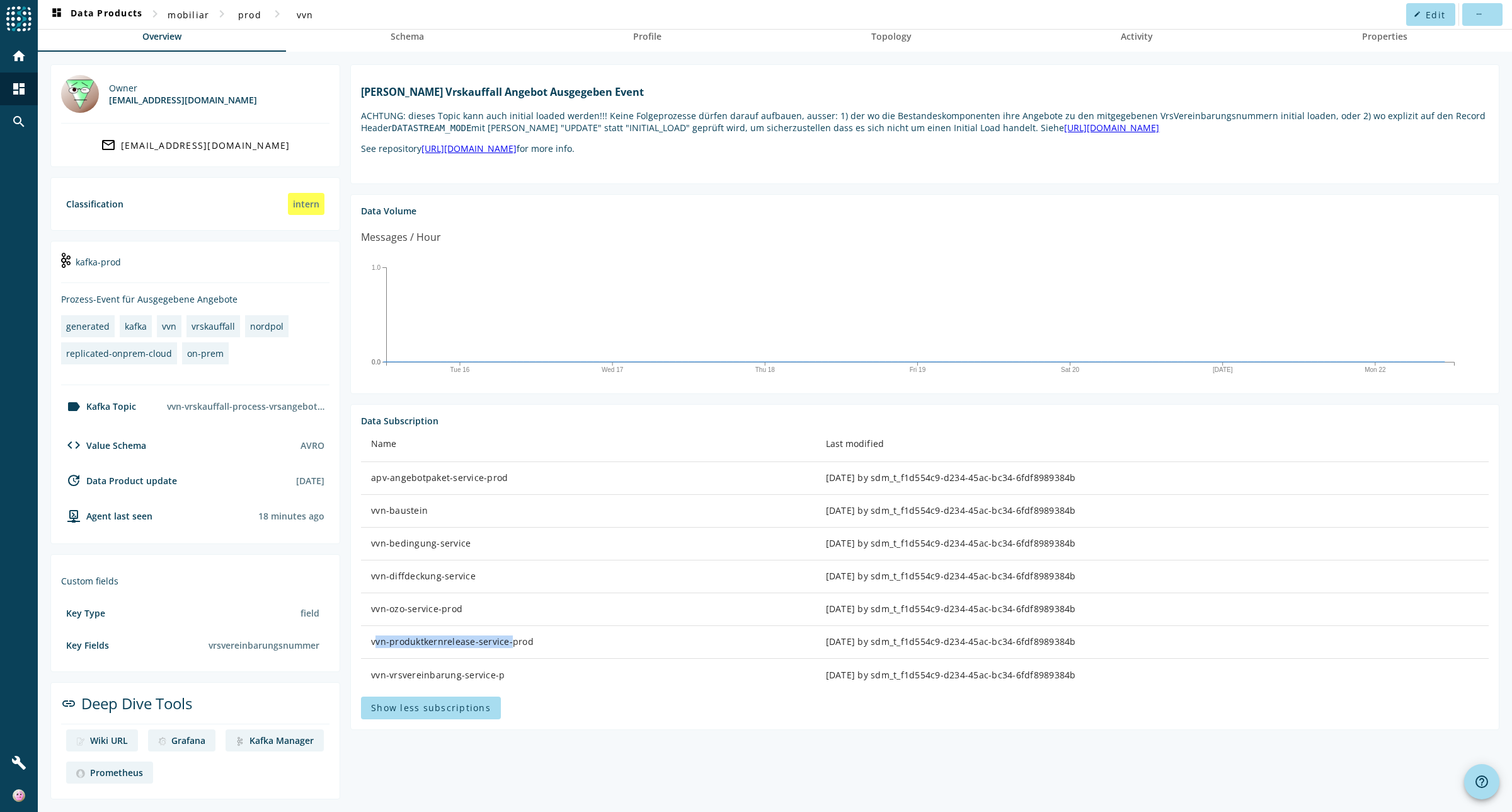
drag, startPoint x: 375, startPoint y: 653, endPoint x: 477, endPoint y: 653, distance: 102.0
click at [477, 648] on div "vvn-produktkernrelease-service-prod" at bounding box center [588, 641] width 435 height 12
copy div "vvn-produktkernrelease-service"
click at [550, 426] on section "Data Subscription Name Last modified apv-angebotpaket-service-prod 2 years ago …" at bounding box center [925, 567] width 1149 height 326
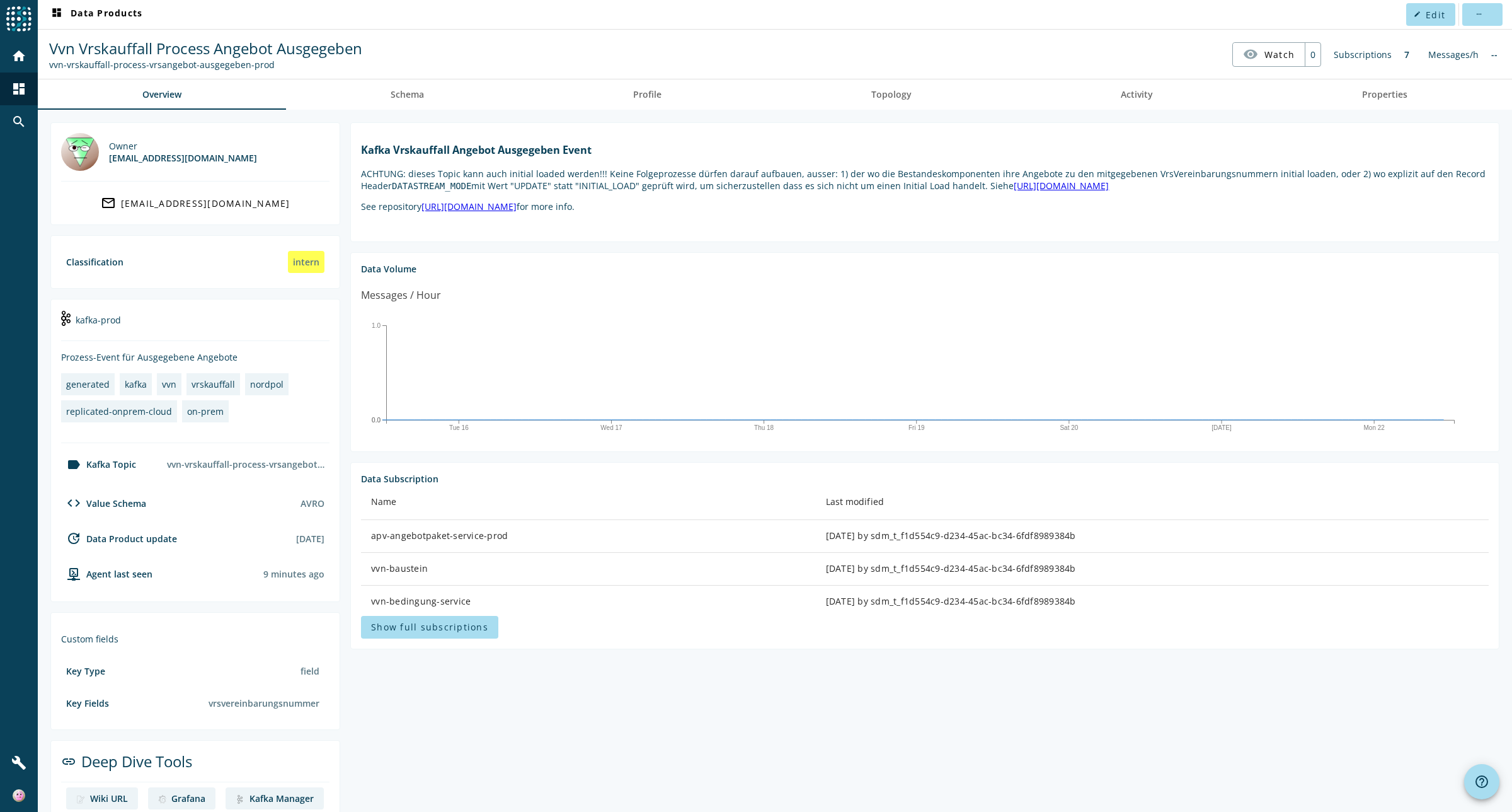
click at [53, 65] on div "vvn-vrskauffall-process-vrsangebot-ausgegeben-prod" at bounding box center [206, 65] width 313 height 12
drag, startPoint x: 53, startPoint y: 65, endPoint x: 203, endPoint y: 60, distance: 150.1
click at [204, 60] on div "vvn-vrskauffall-process-vrsangebot-ausgegeben-prod" at bounding box center [206, 65] width 313 height 12
copy div "vvn-vrskauffall-process-vrsangebot-ausgegeben"
click at [183, 13] on span "mobiliar" at bounding box center [188, 15] width 42 height 12
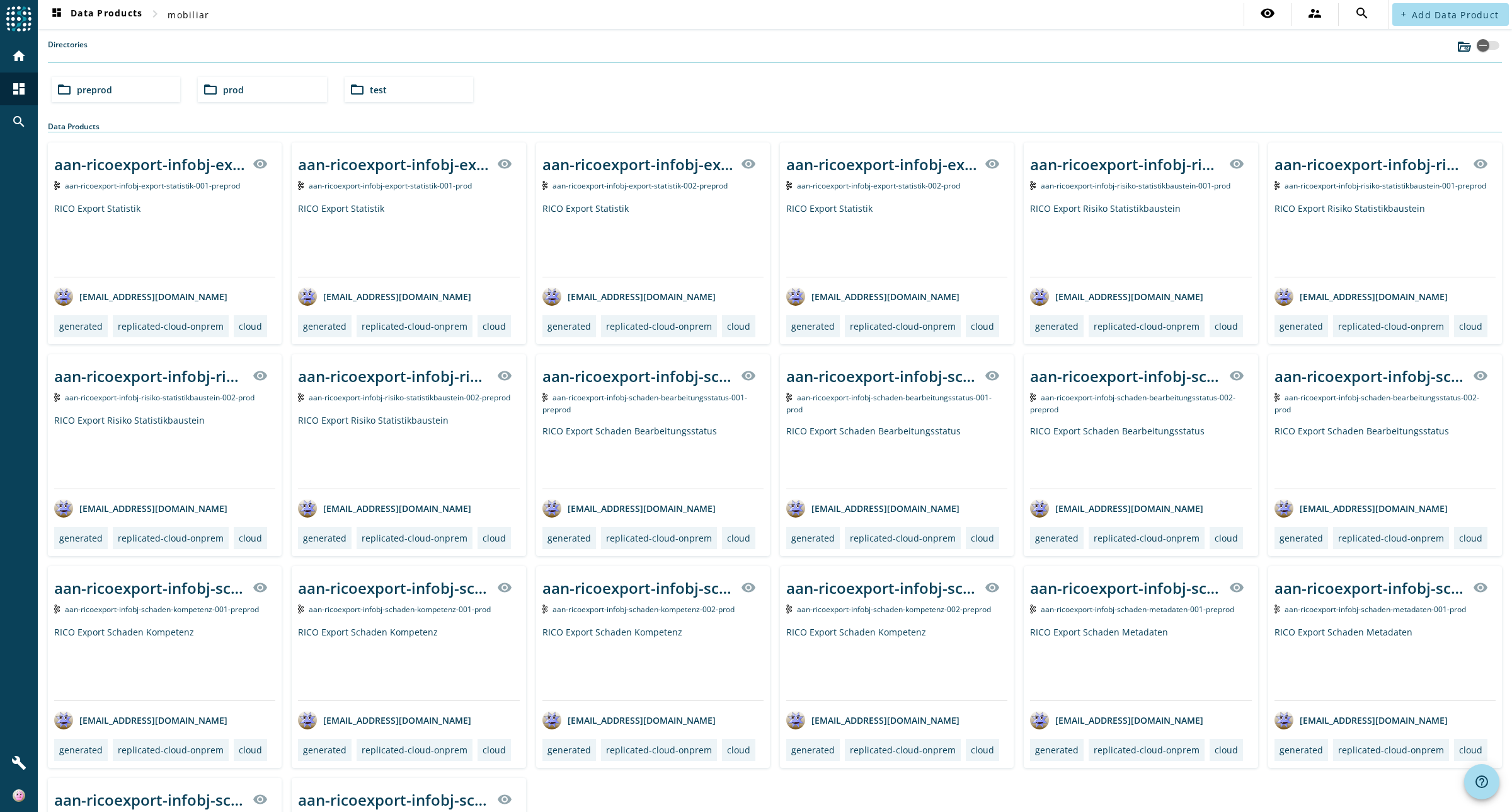
click at [87, 87] on span "preprod" at bounding box center [95, 90] width 35 height 12
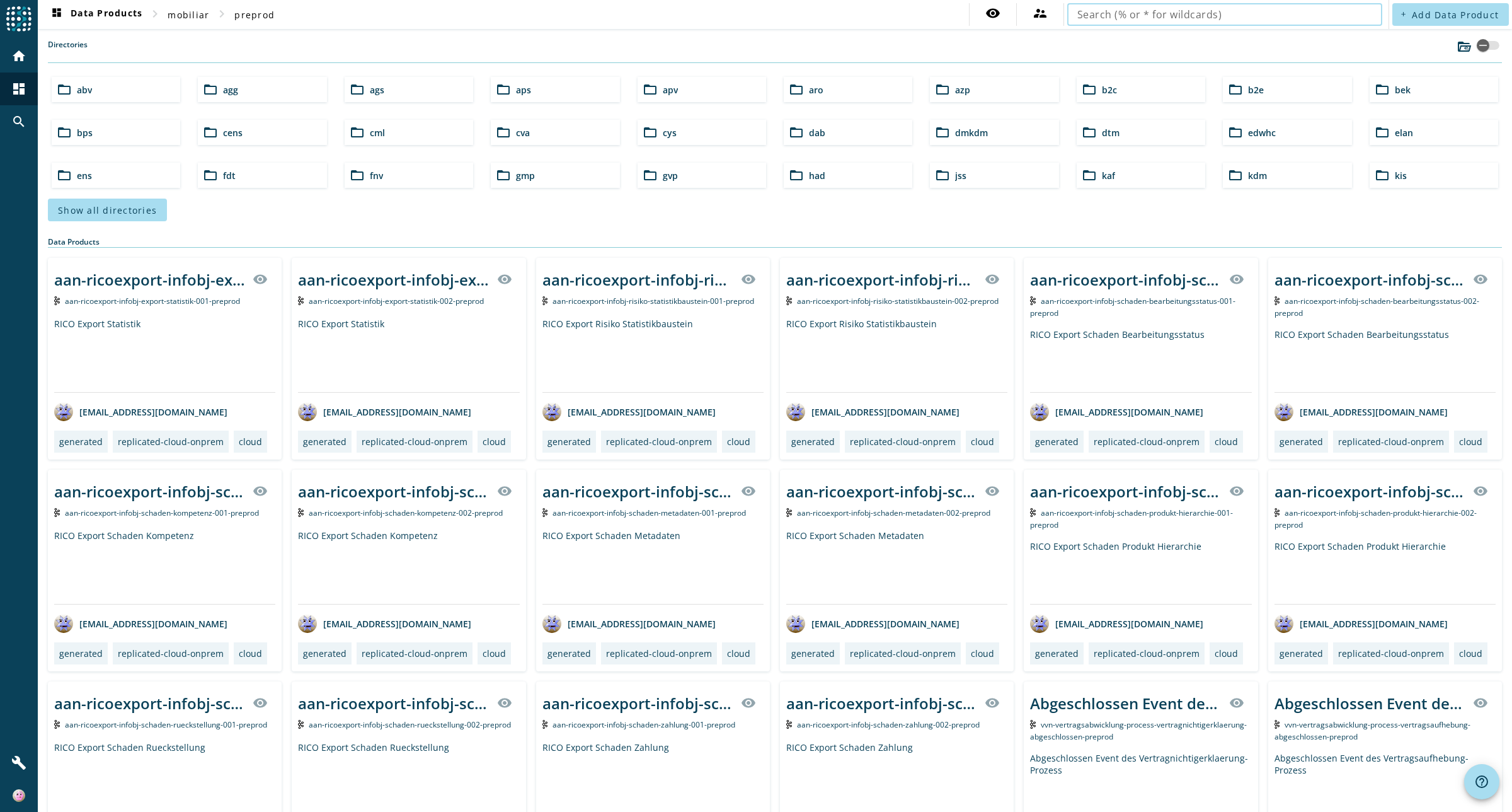
click at [1129, 17] on input "text" at bounding box center [1224, 14] width 295 height 15
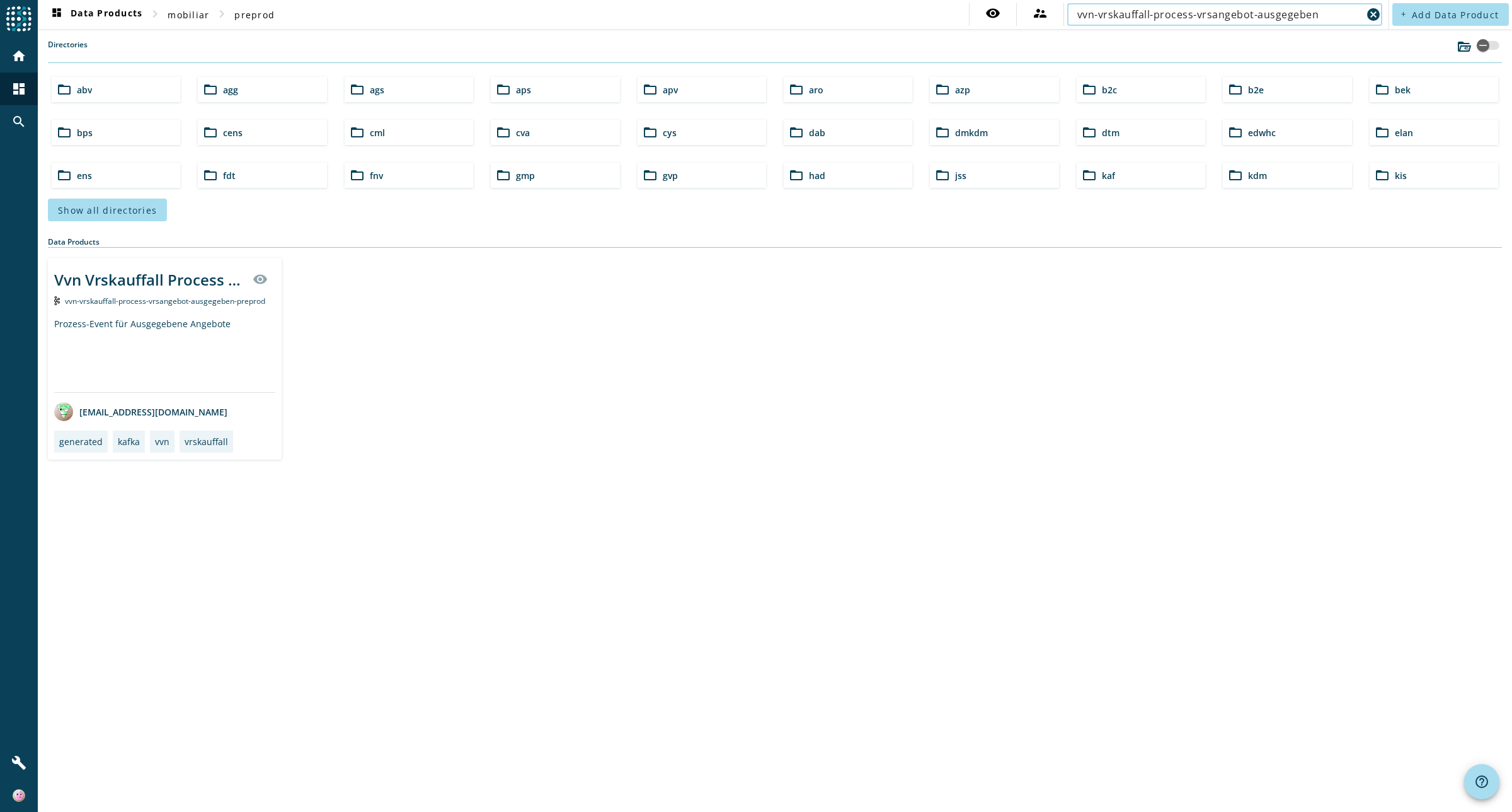
type input "vvn-vrskauffall-process-vrsangebot-ausgegeben"
click at [158, 285] on div "Vvn Vrskauffall Process Angebot Ausgegeben" at bounding box center [150, 279] width 191 height 20
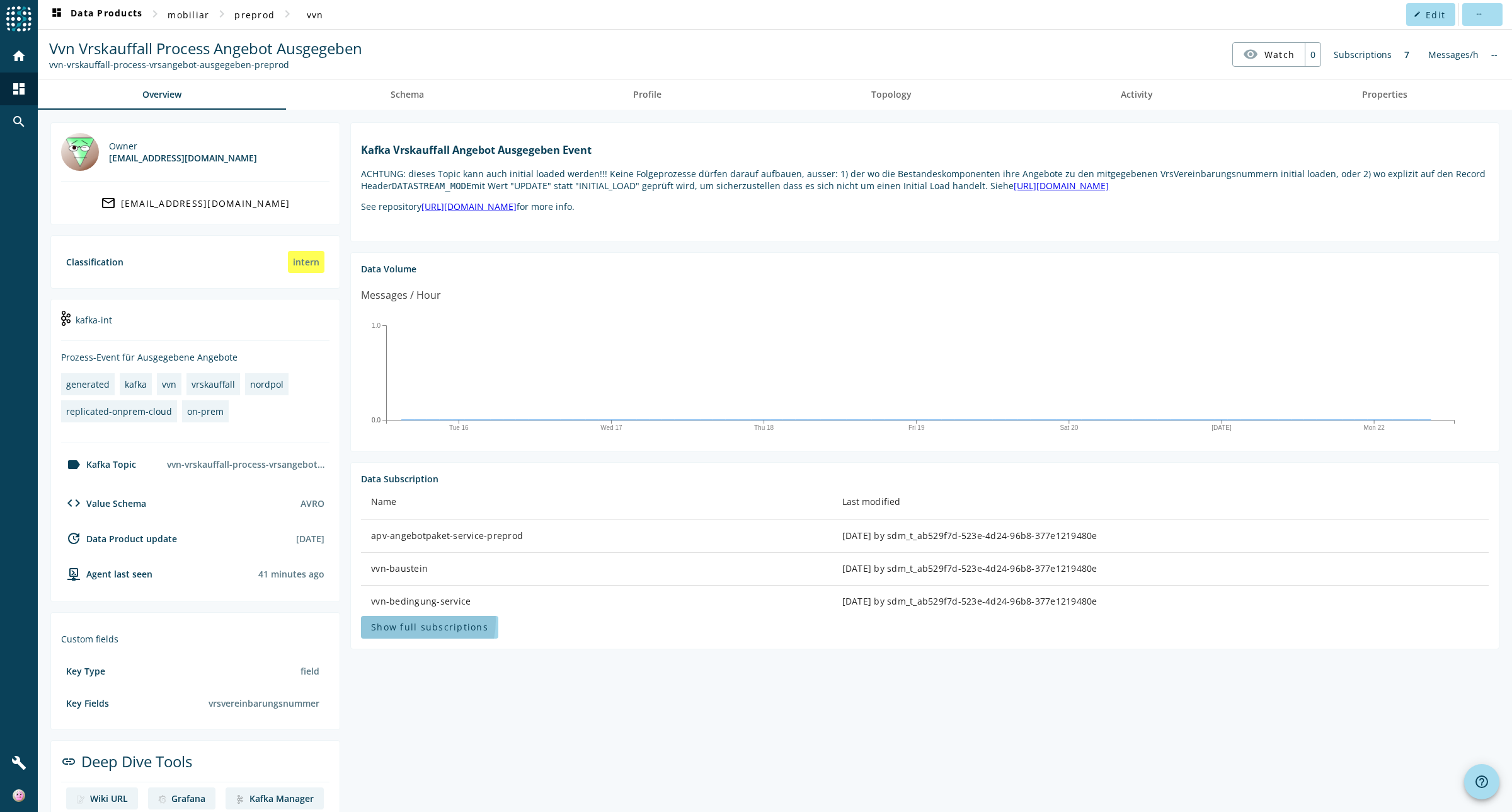
click at [407, 634] on span at bounding box center [429, 627] width 137 height 30
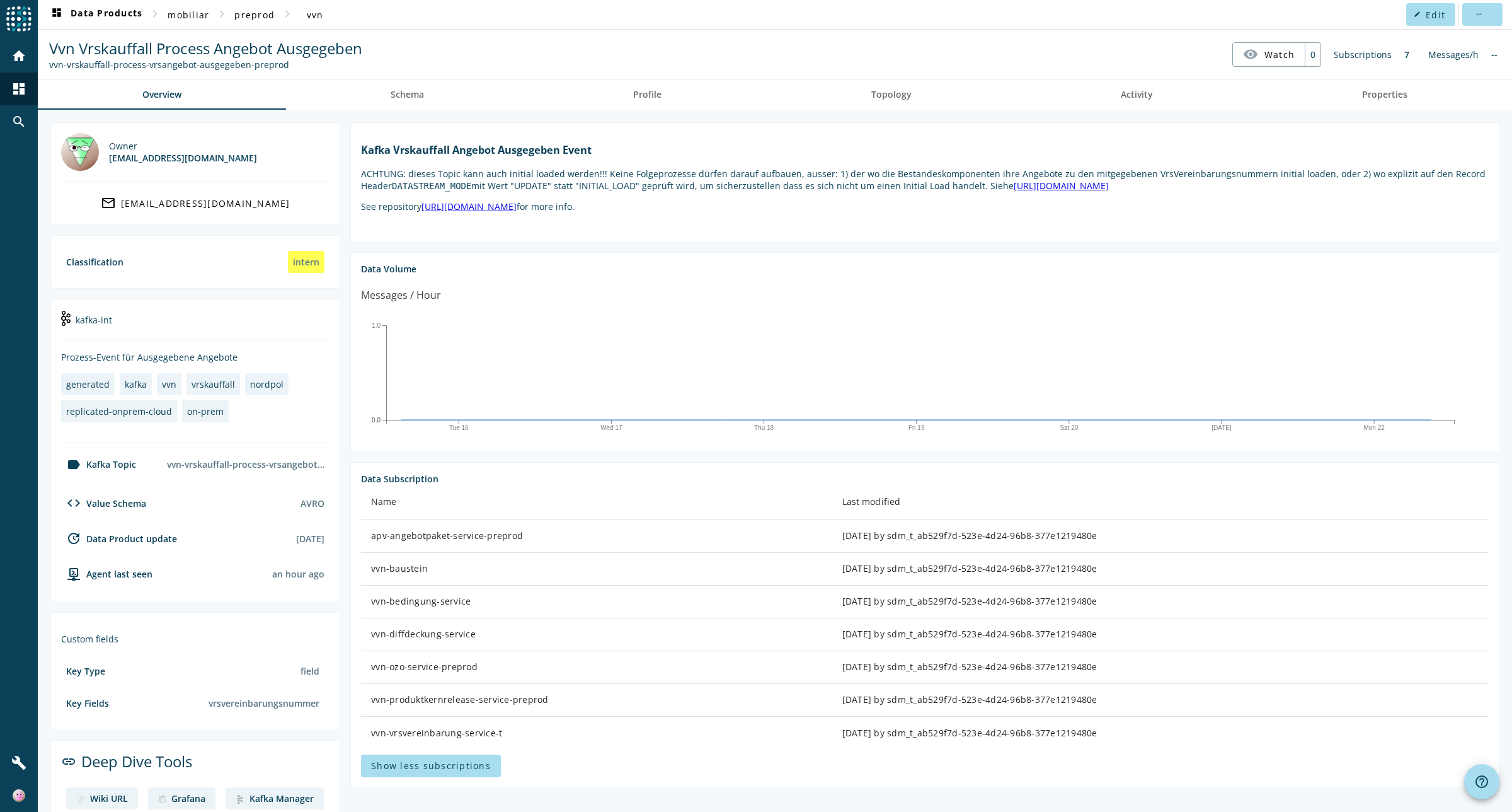
scroll to position [58, 0]
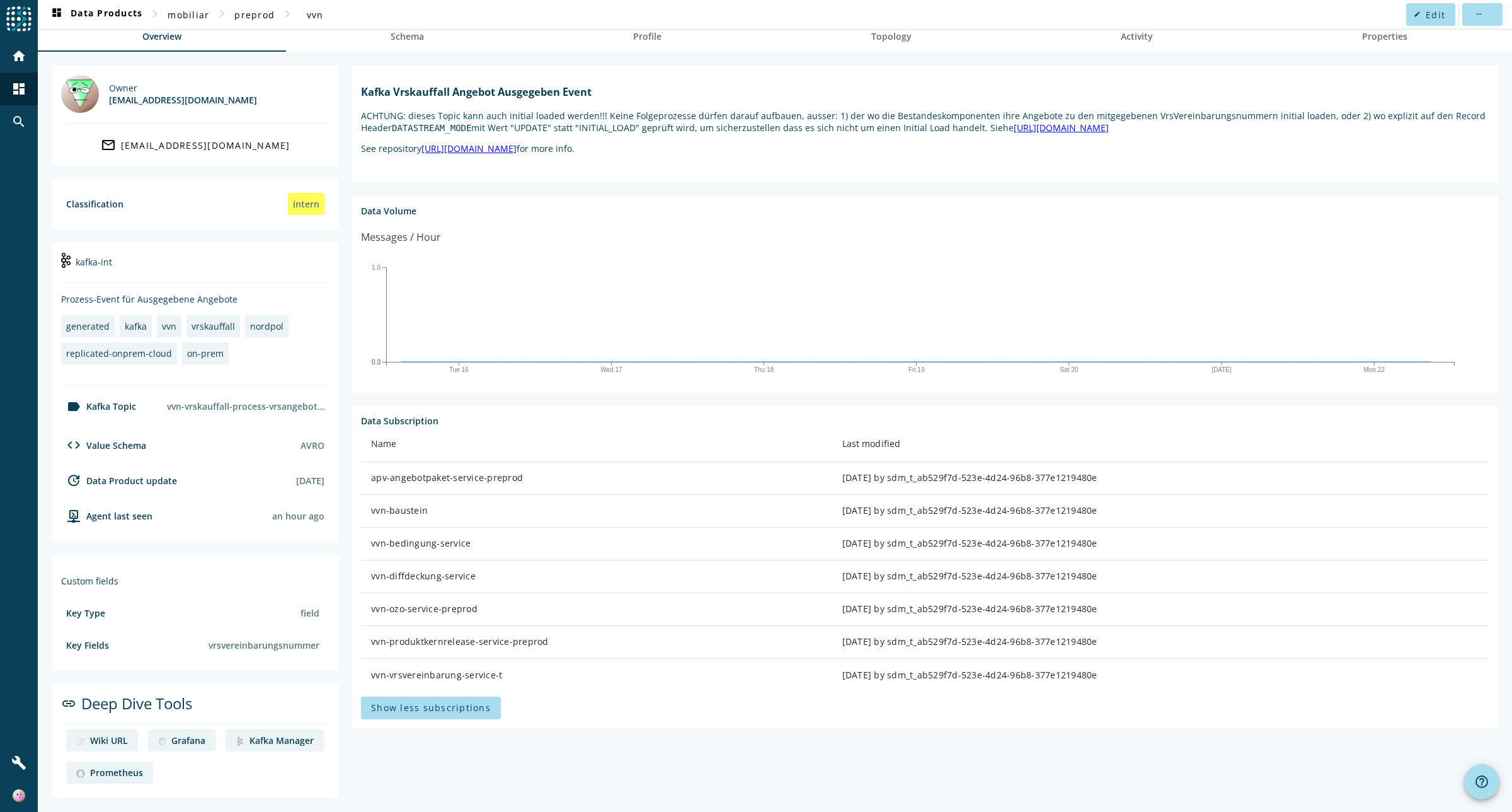
click at [882, 81] on div "Kafka Vrskauffall Angebot Ausgegeben Event ACHTUNG: dieses Topic kann auch init…" at bounding box center [925, 120] width 1128 height 89
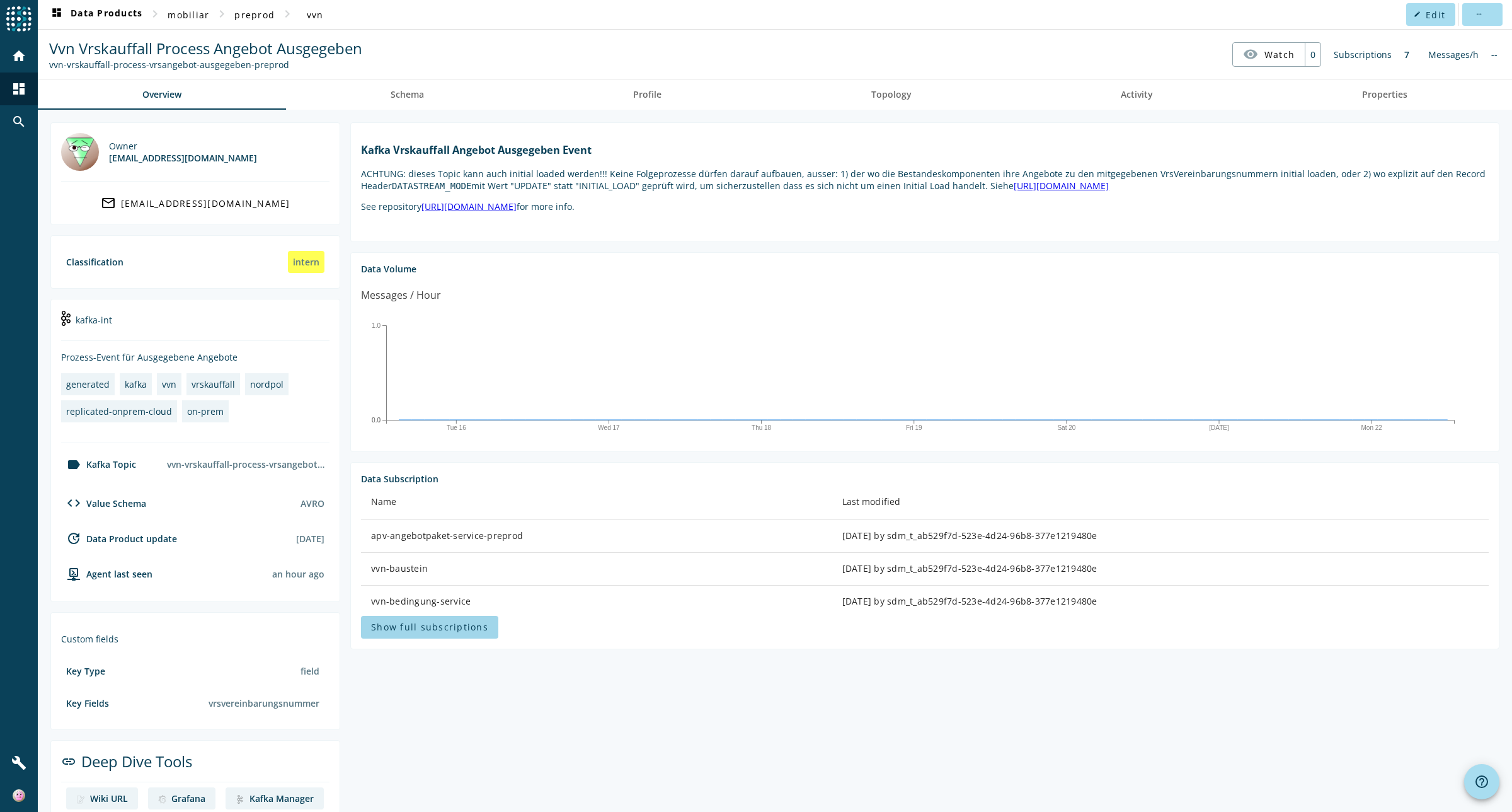
scroll to position [58, 0]
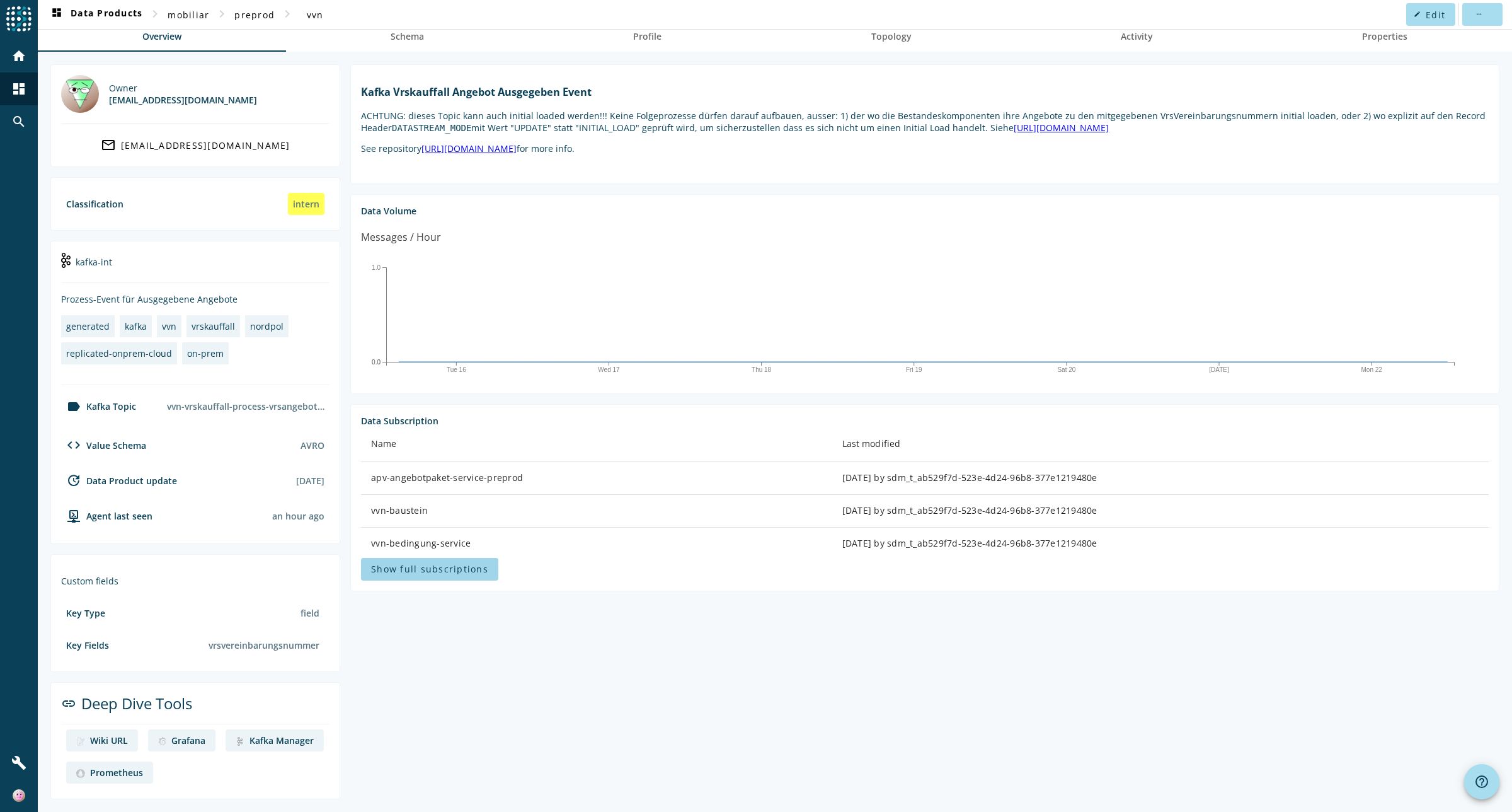
click at [428, 575] on span "Show full subscriptions" at bounding box center [429, 569] width 117 height 12
